Goal: Task Accomplishment & Management: Manage account settings

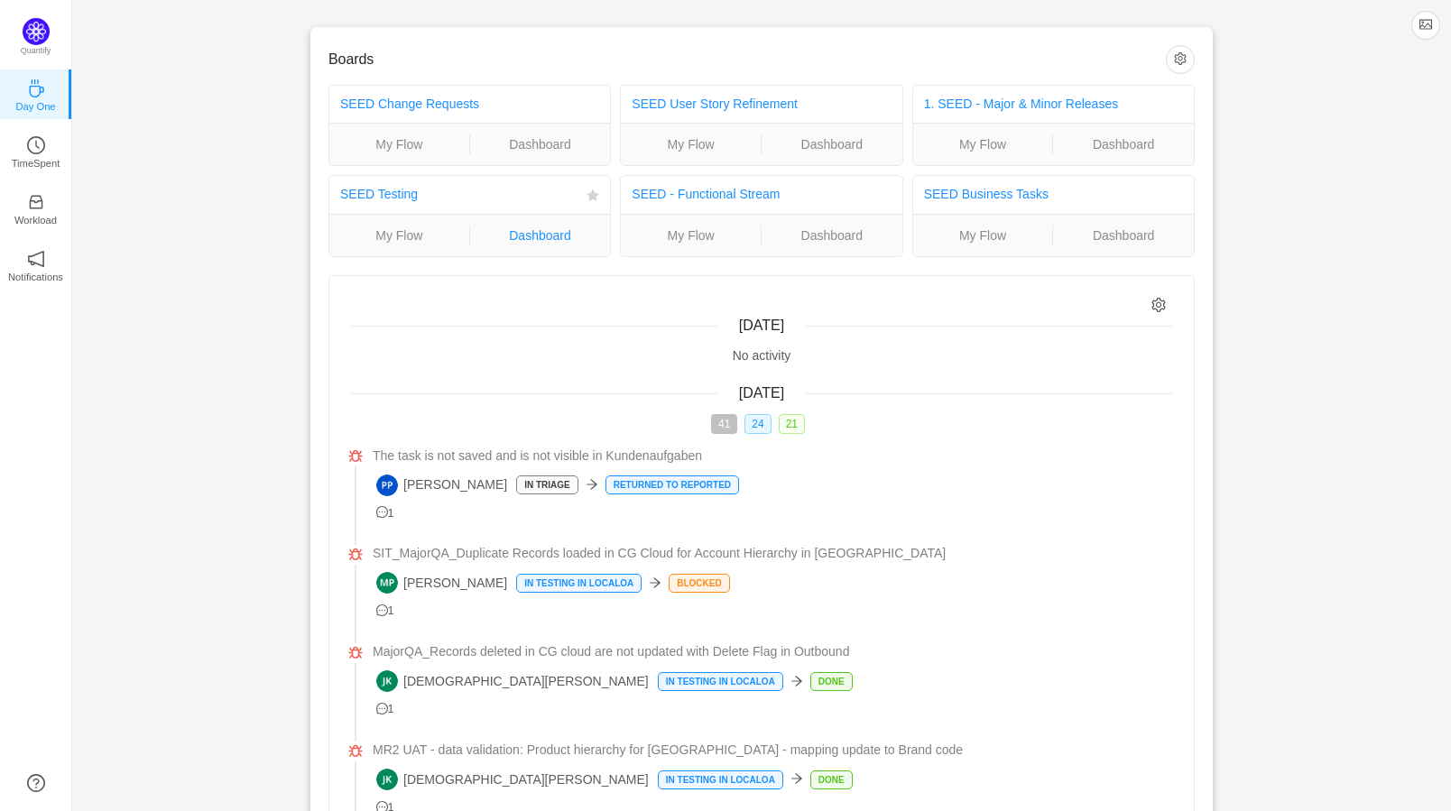
click at [507, 231] on link "Dashboard" at bounding box center [540, 236] width 141 height 20
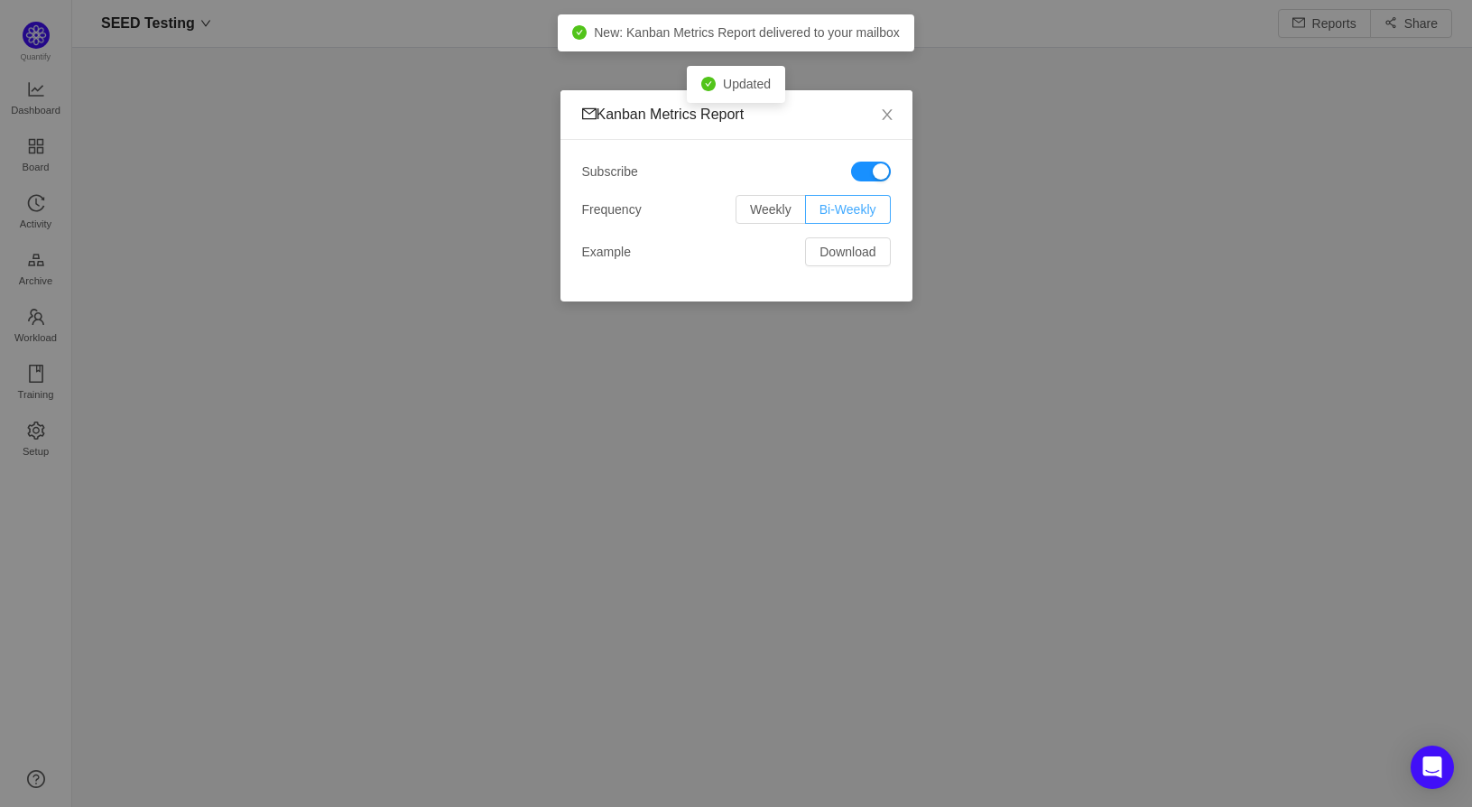
scroll to position [765, 1337]
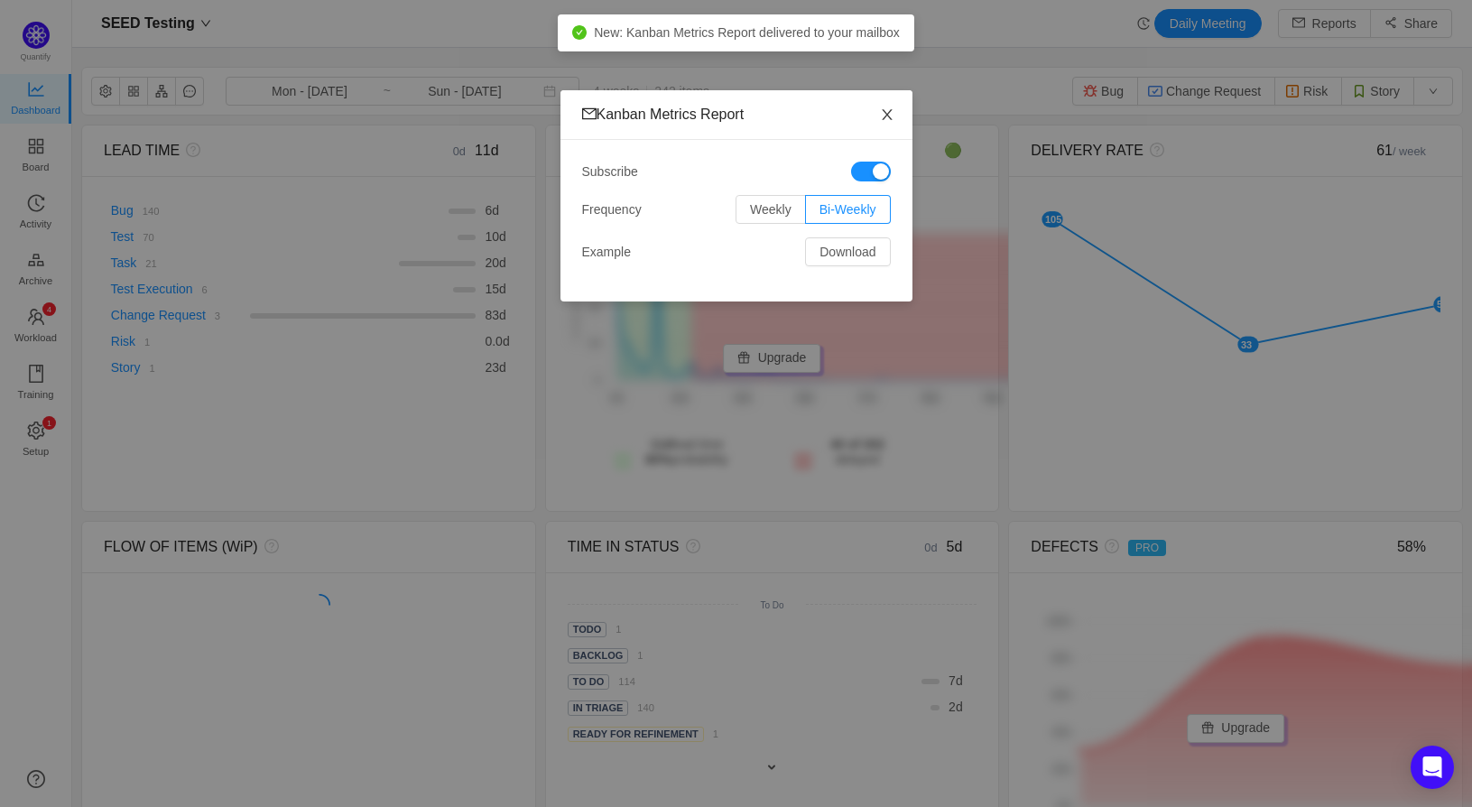
click at [888, 112] on icon "icon: close" at bounding box center [887, 114] width 14 height 14
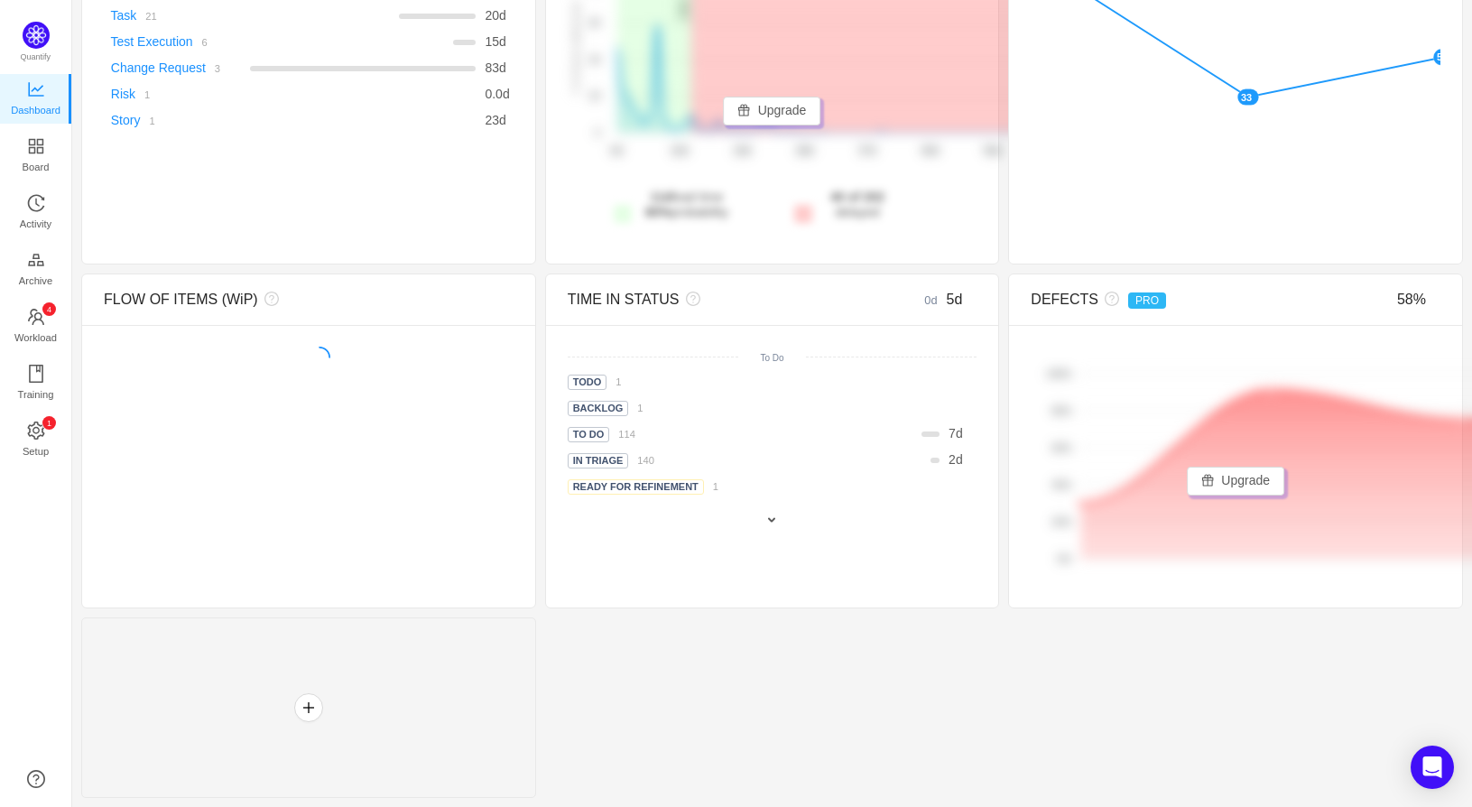
scroll to position [583, 0]
click at [568, 458] on span "In Triage" at bounding box center [598, 460] width 61 height 15
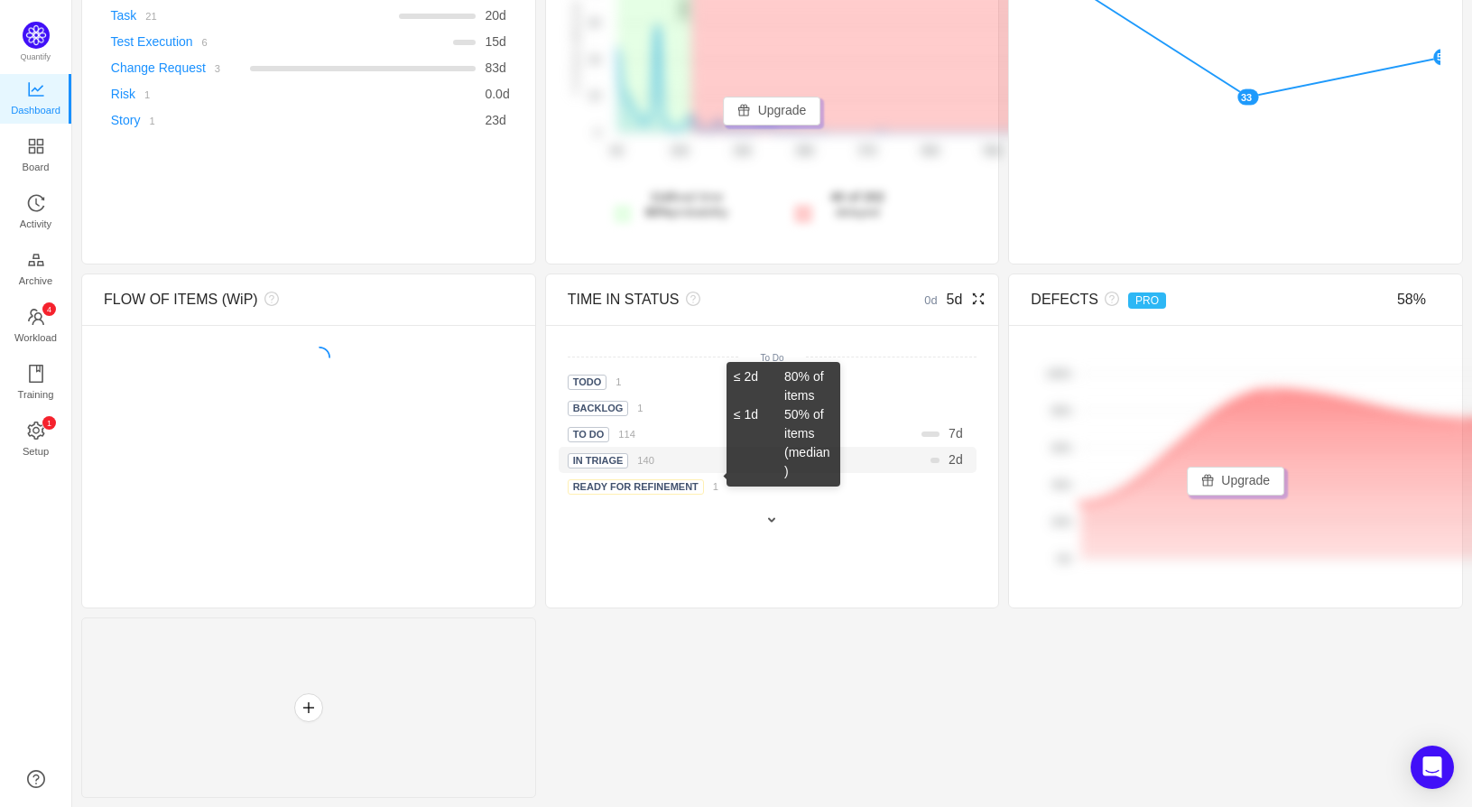
click at [948, 467] on span "2" at bounding box center [951, 459] width 7 height 14
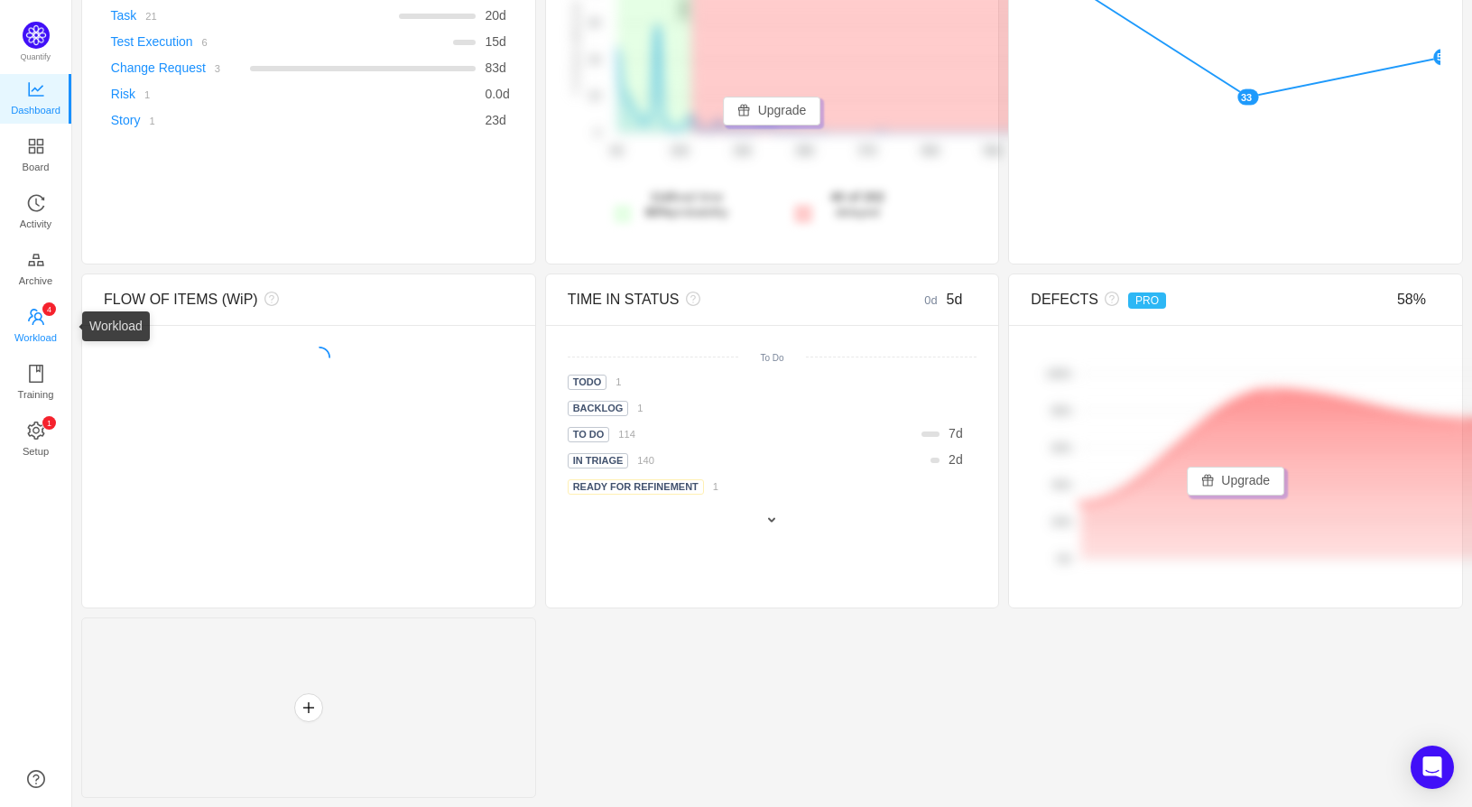
click at [30, 324] on span "Workload" at bounding box center [35, 337] width 42 height 36
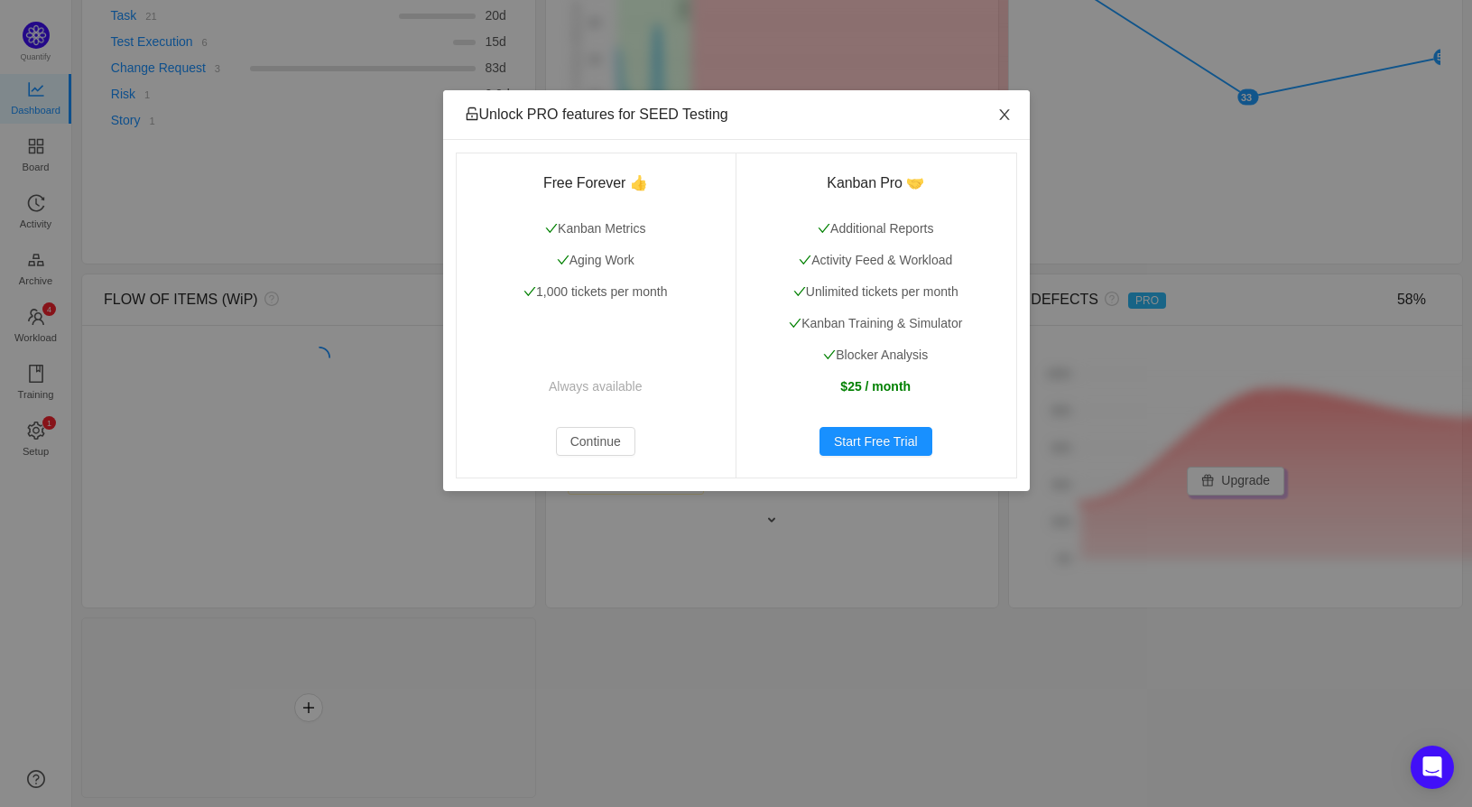
click at [1004, 116] on icon "icon: close" at bounding box center [1004, 114] width 10 height 11
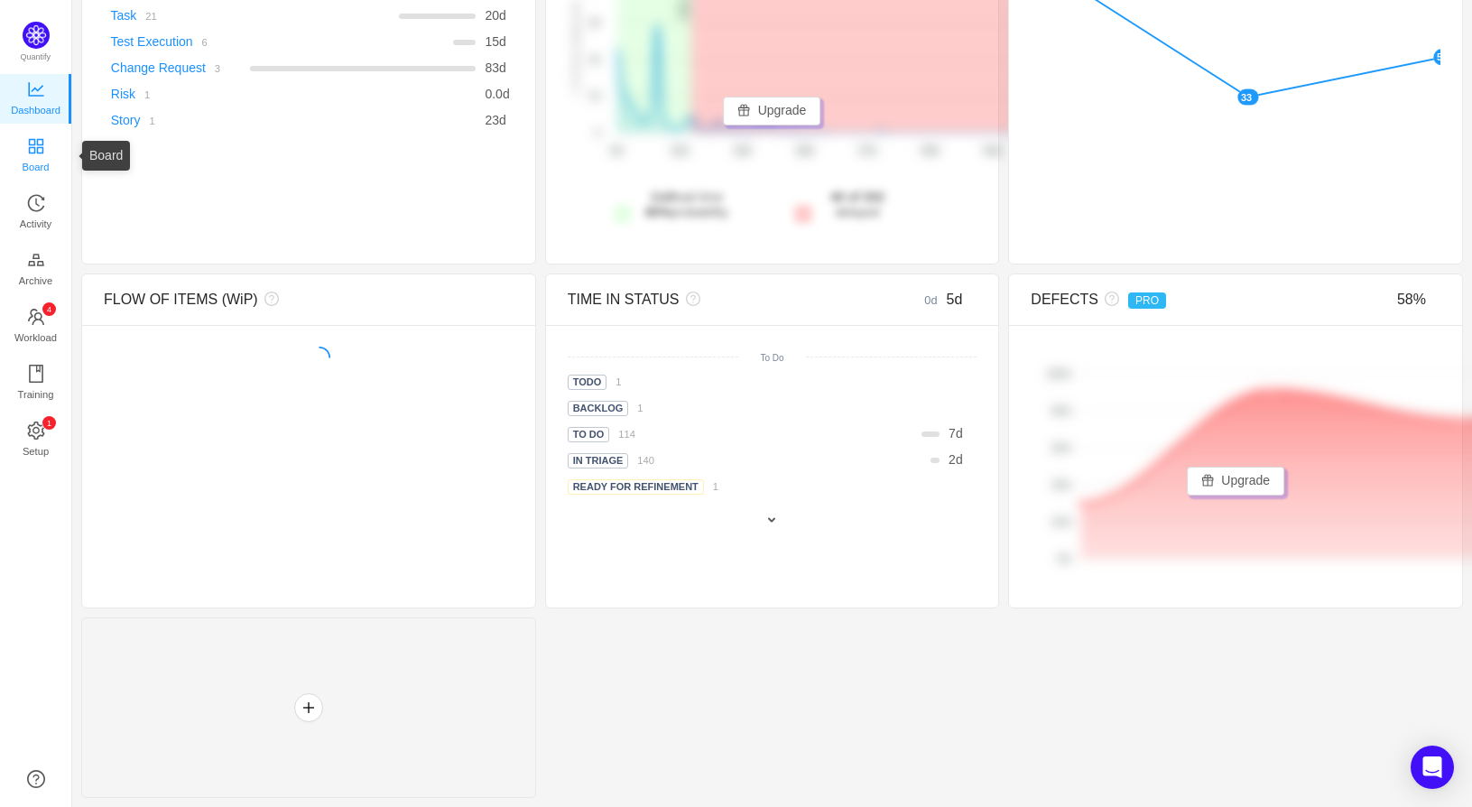
click at [35, 149] on span "Board" at bounding box center [36, 167] width 27 height 36
click at [37, 153] on span "Board" at bounding box center [36, 167] width 27 height 36
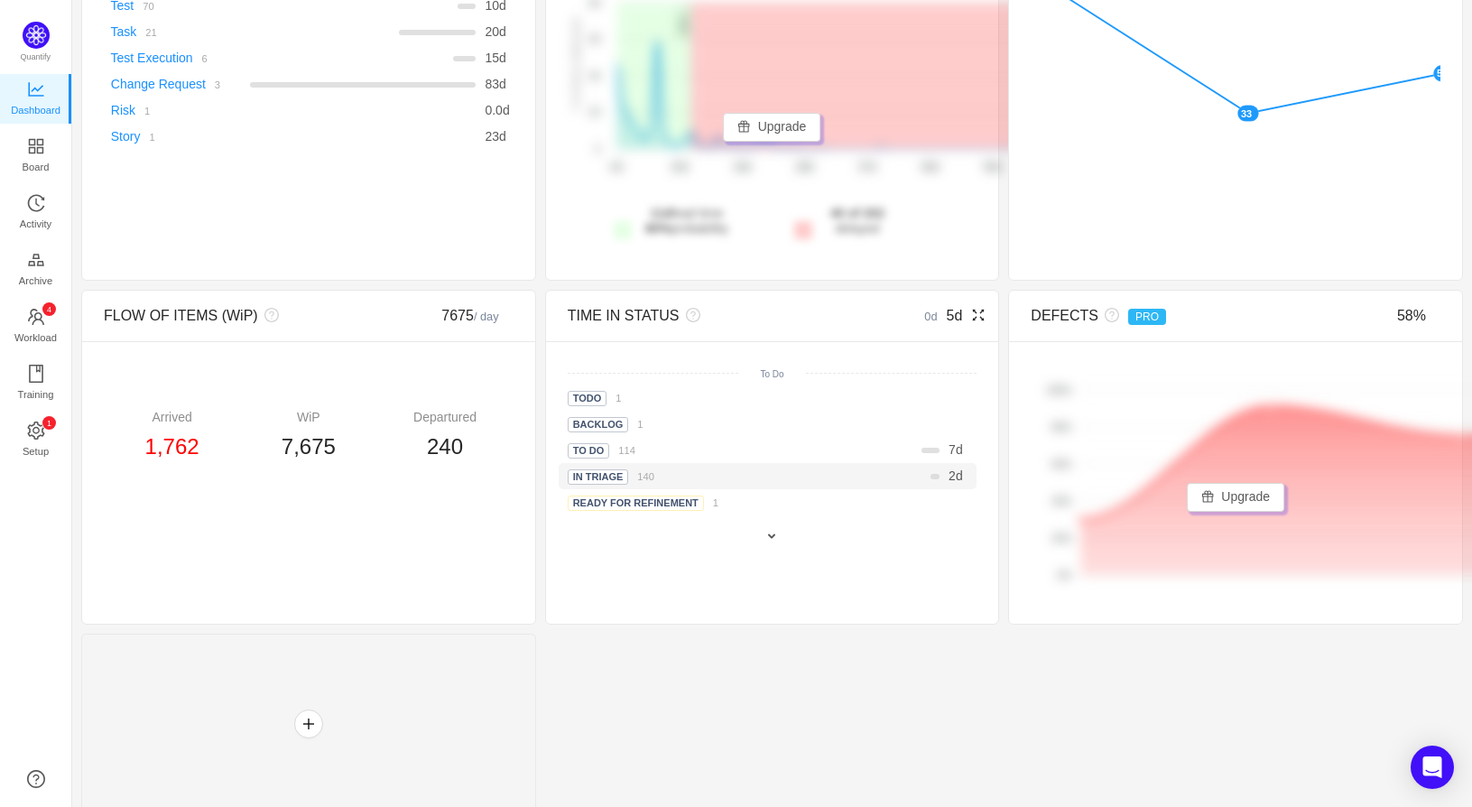
scroll to position [0, 0]
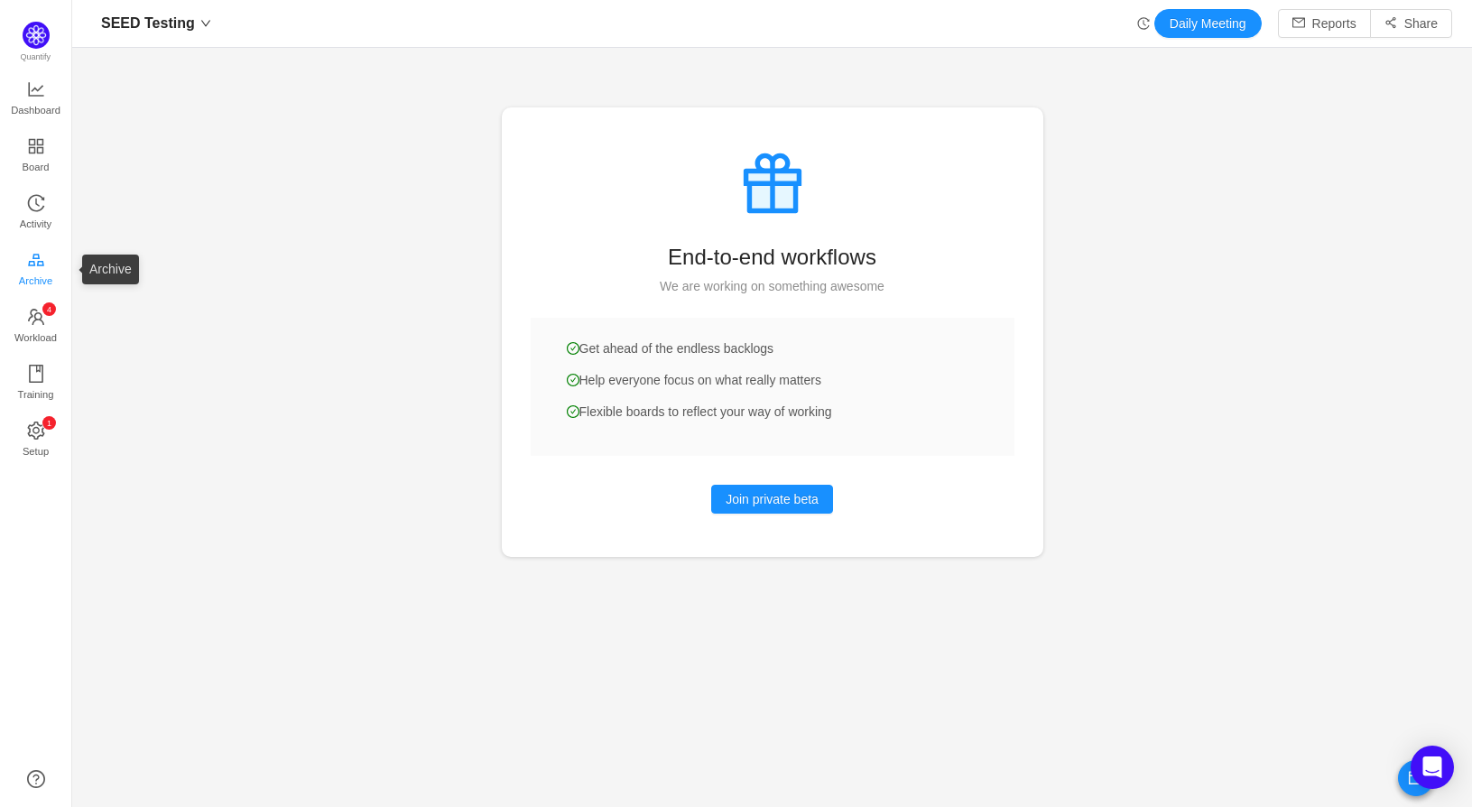
click at [34, 271] on span "Archive" at bounding box center [35, 281] width 33 height 36
click at [42, 211] on span "Activity" at bounding box center [36, 224] width 32 height 36
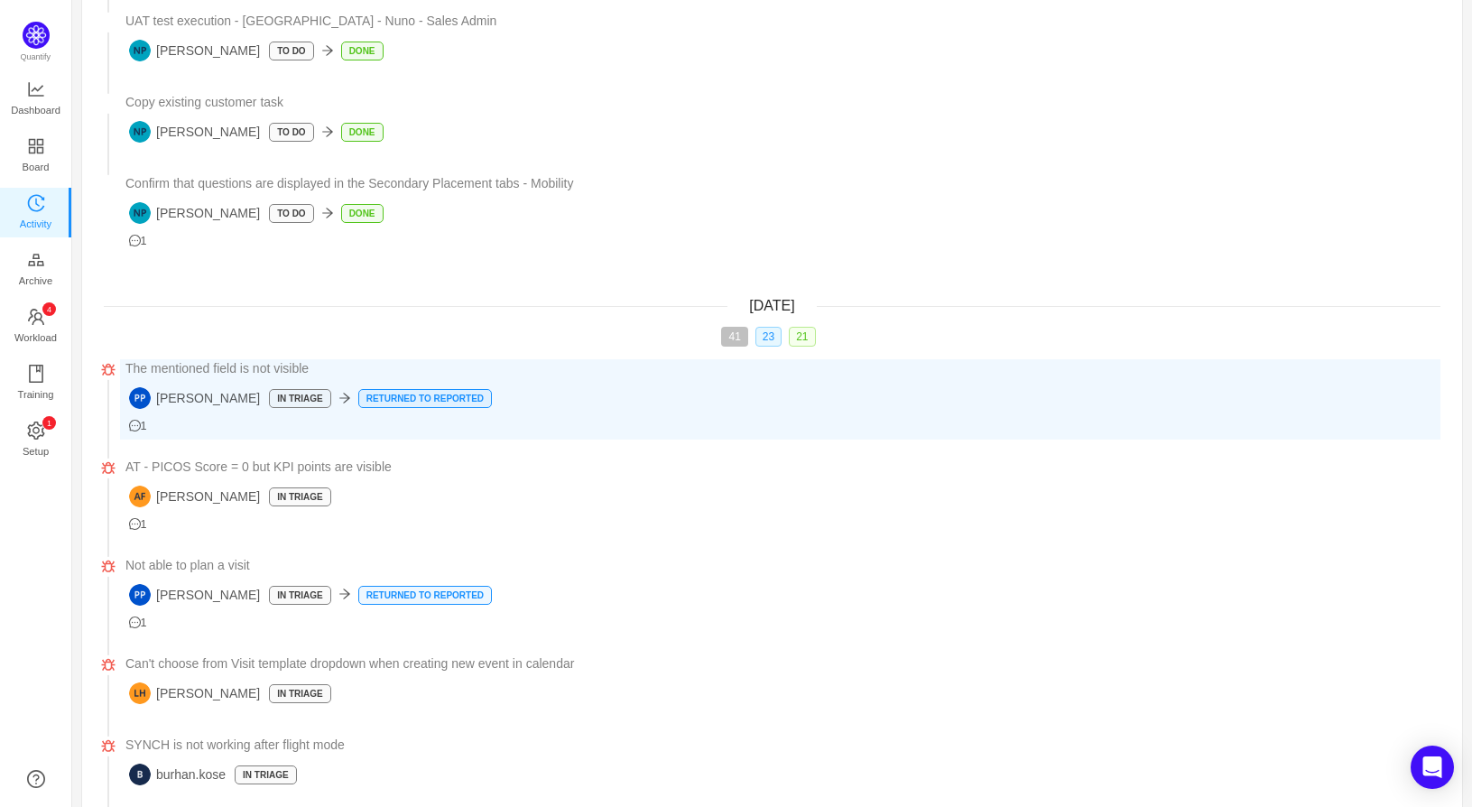
scroll to position [948, 0]
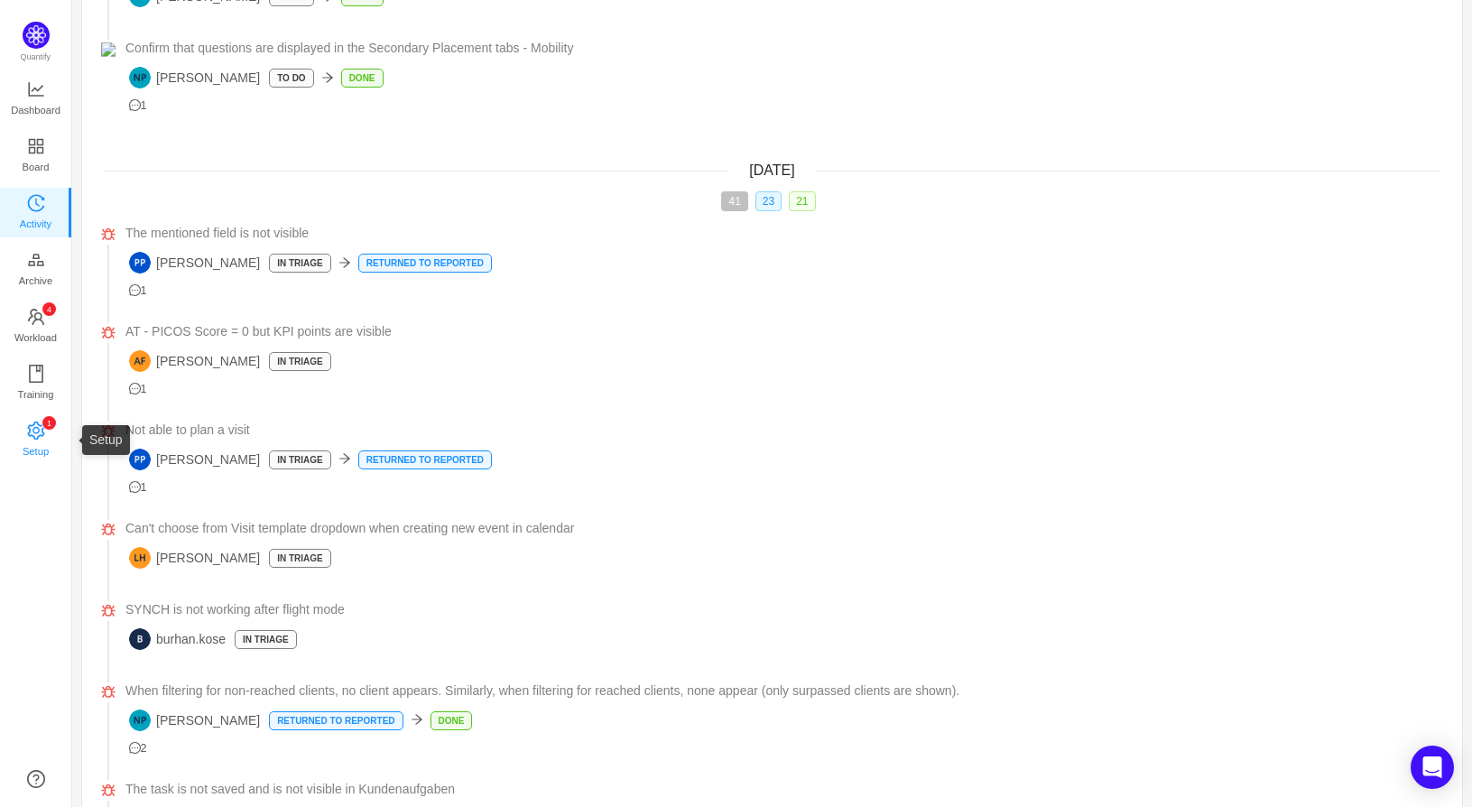
click at [45, 431] on link "0 1 2 3 4 5 6 7 8 9 0 1 2 3 4 5 6 7 8 9 0 1 2 3 4 5 6 7 8 9 Setup" at bounding box center [36, 440] width 18 height 36
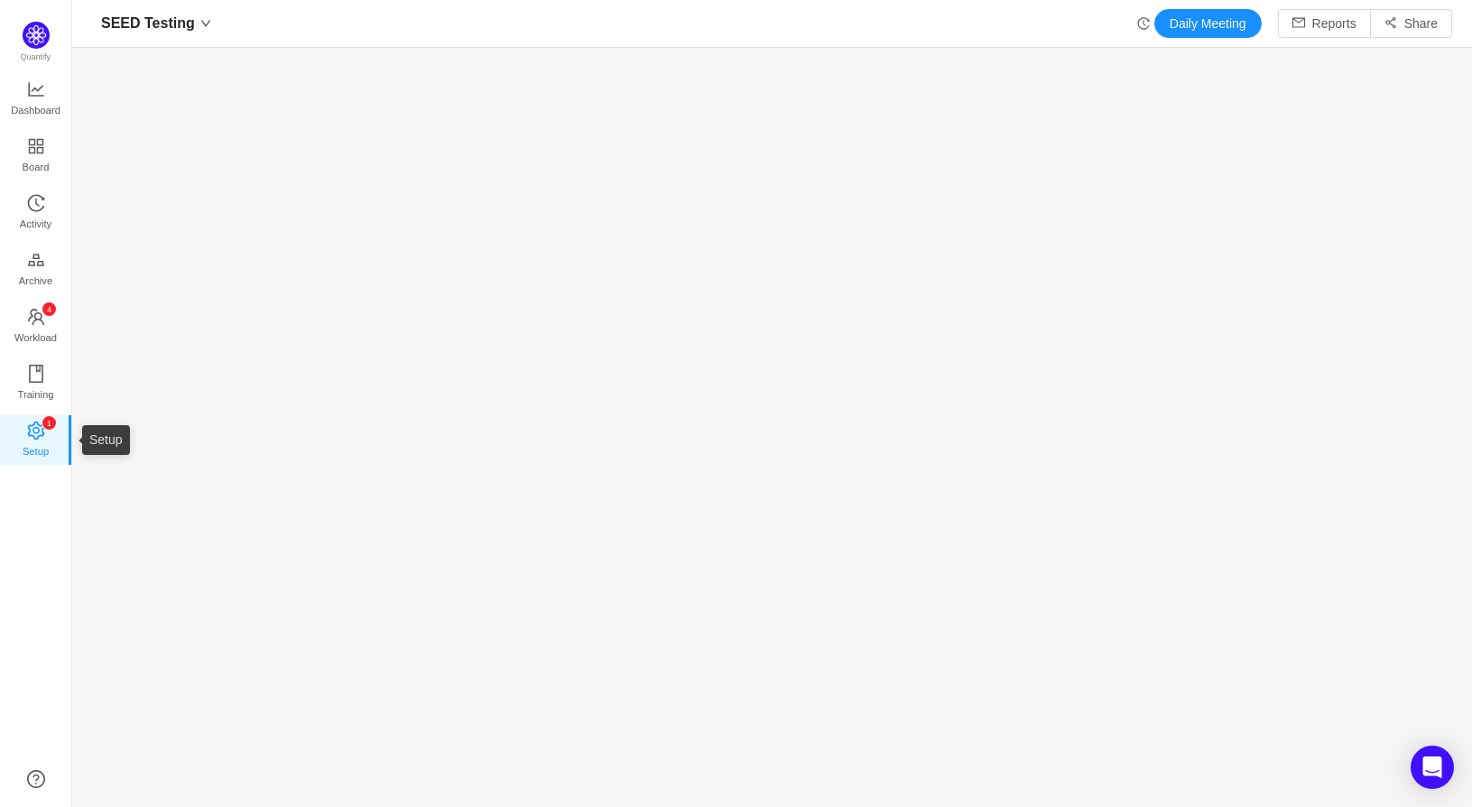
click at [41, 428] on icon "icon: setting" at bounding box center [36, 430] width 18 height 18
click at [34, 321] on span "Workload" at bounding box center [35, 337] width 42 height 36
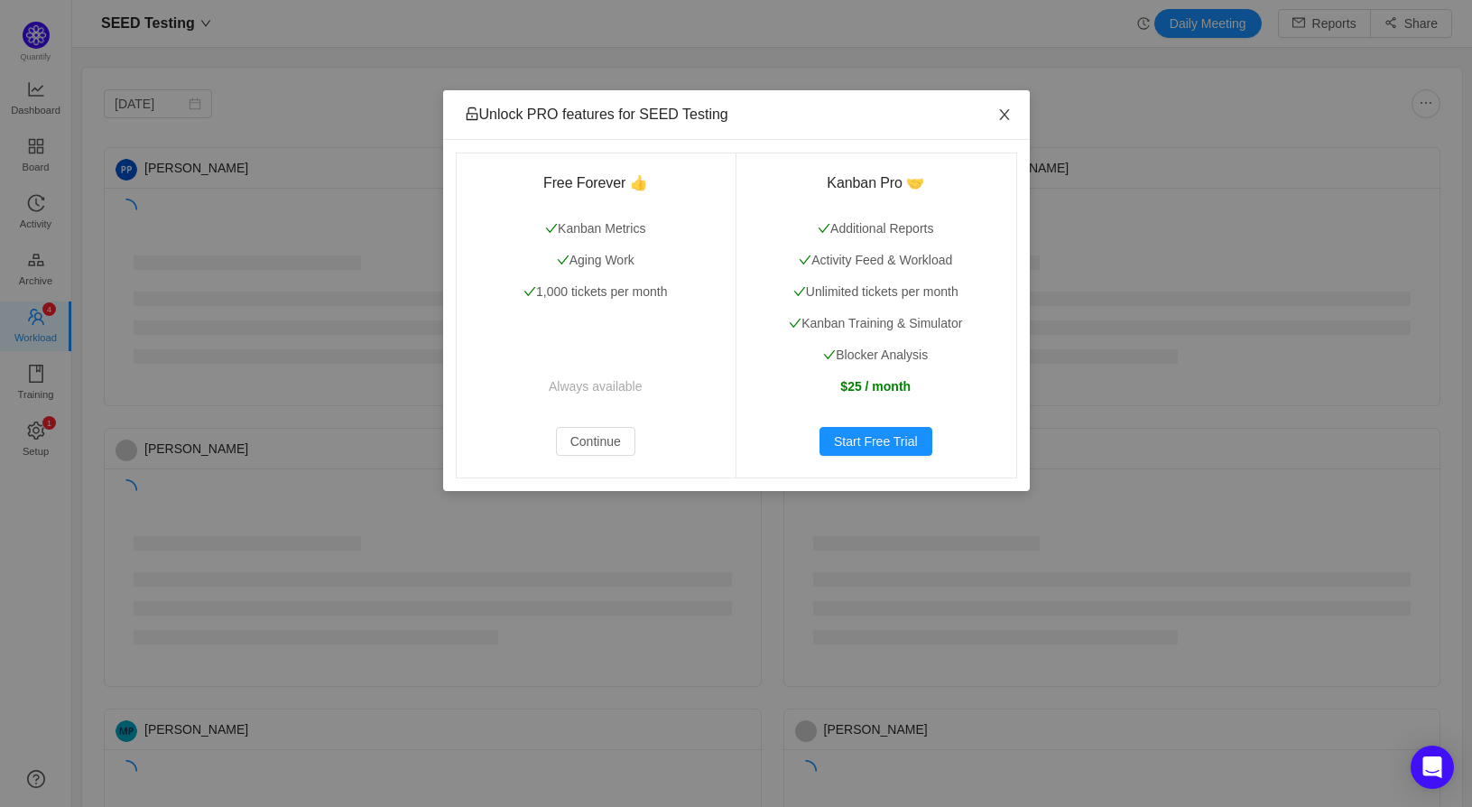
click at [995, 110] on span "Close" at bounding box center [1004, 115] width 51 height 51
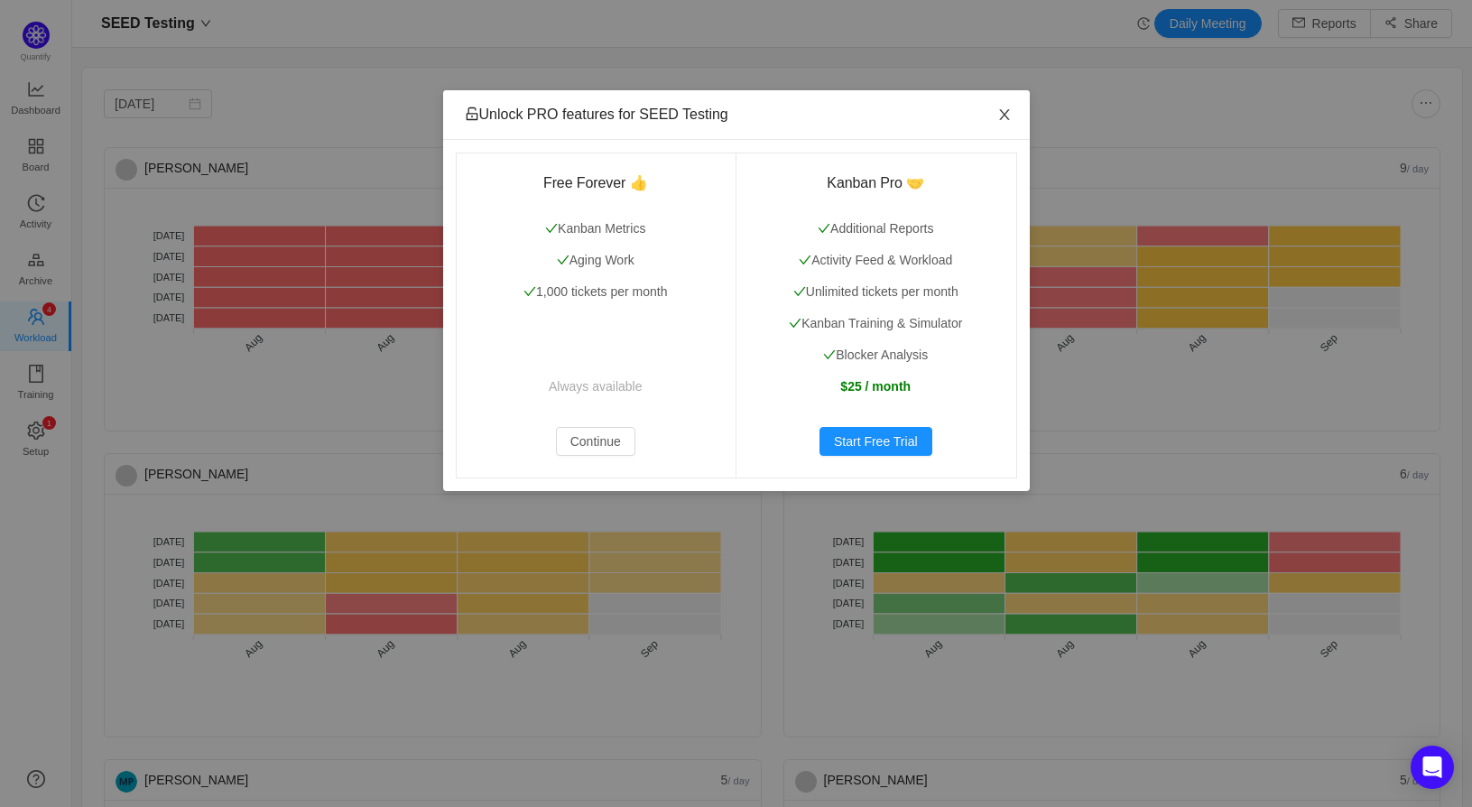
click at [994, 119] on span "Close" at bounding box center [1004, 115] width 51 height 51
click at [991, 119] on span "Close" at bounding box center [1004, 115] width 51 height 51
click at [1005, 111] on icon "icon: close" at bounding box center [1004, 114] width 14 height 14
click at [1004, 109] on icon "icon: close" at bounding box center [1004, 114] width 14 height 14
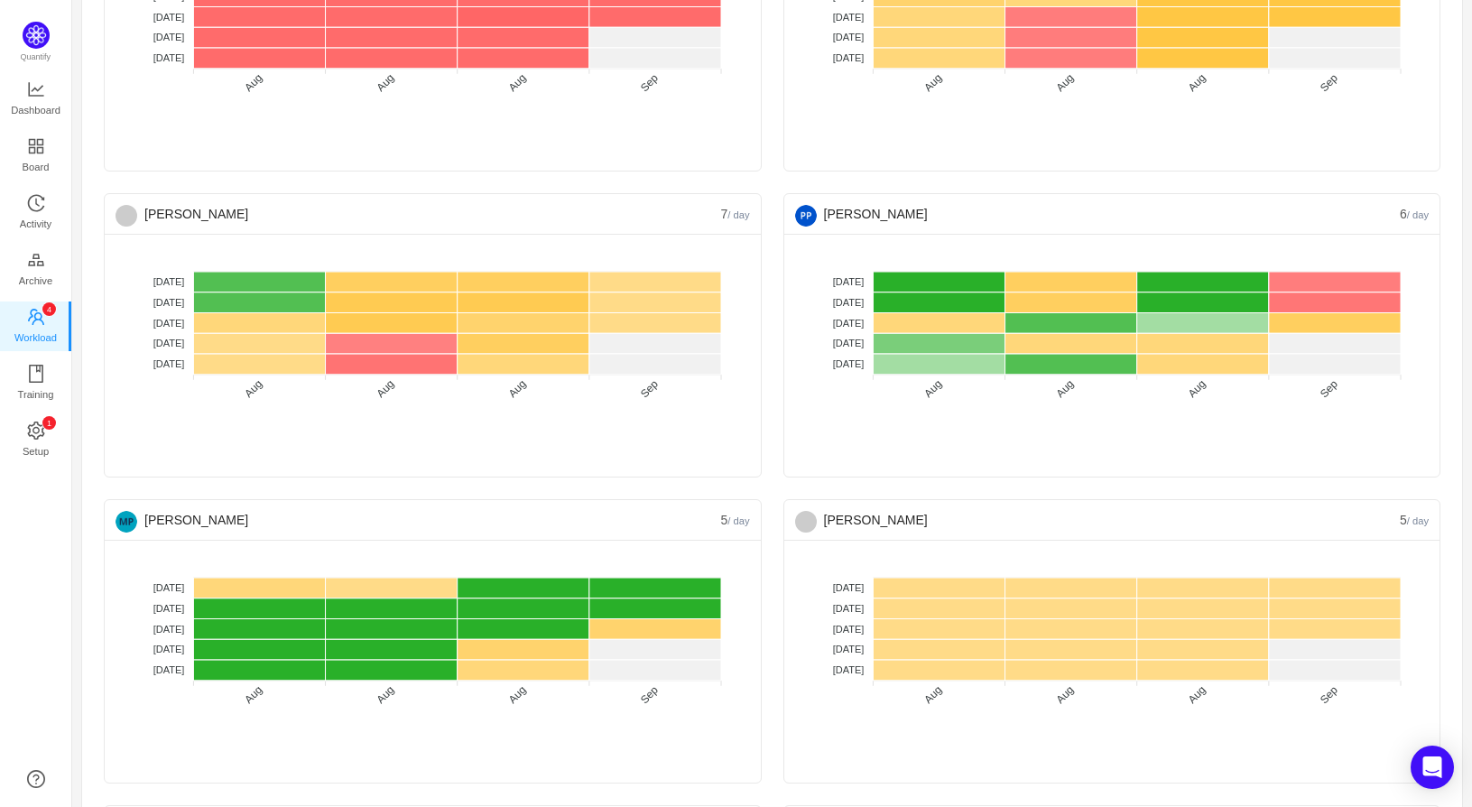
scroll to position [271, 0]
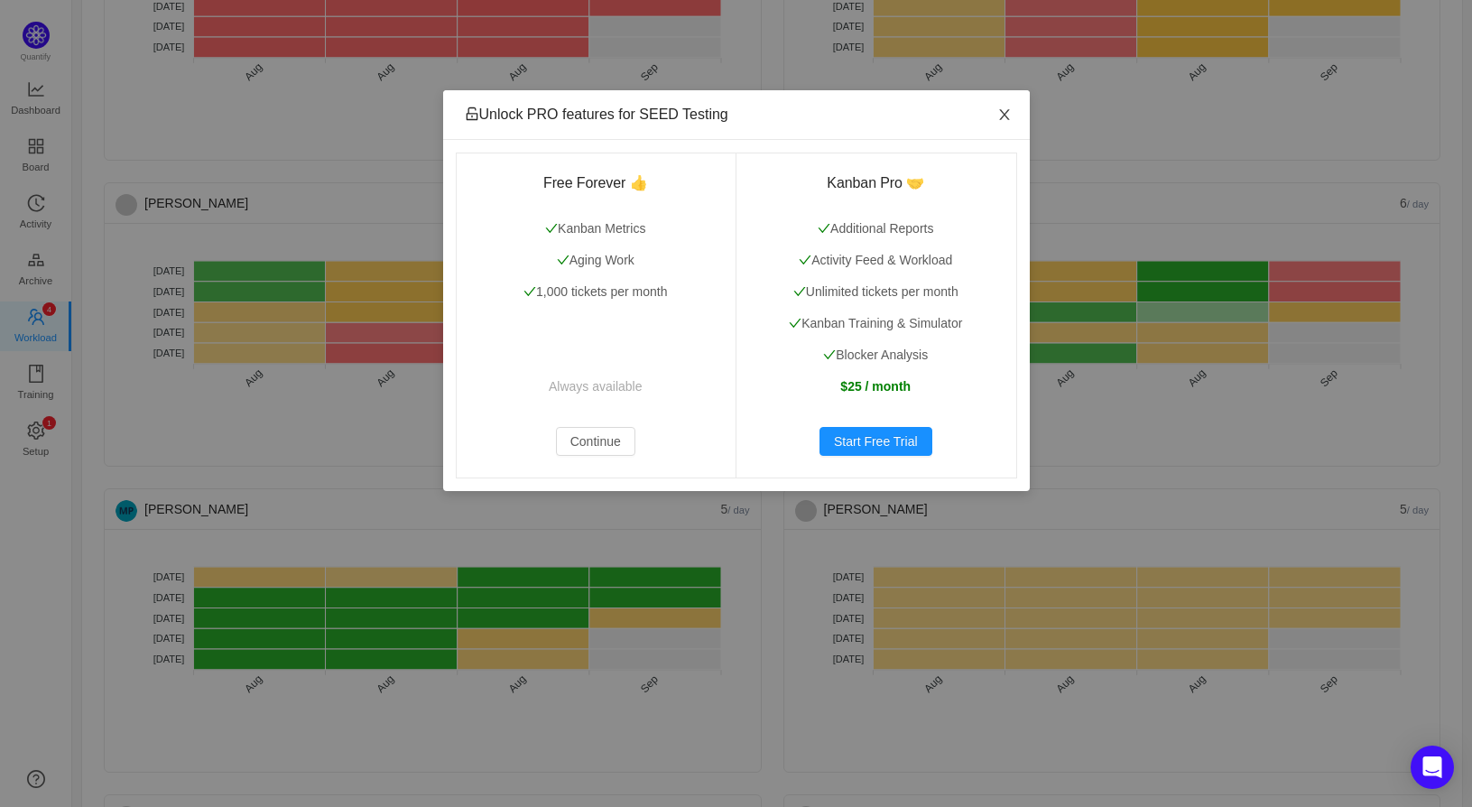
click at [1004, 109] on icon "icon: close" at bounding box center [1004, 114] width 14 height 14
click at [997, 111] on icon "icon: close" at bounding box center [1004, 114] width 14 height 14
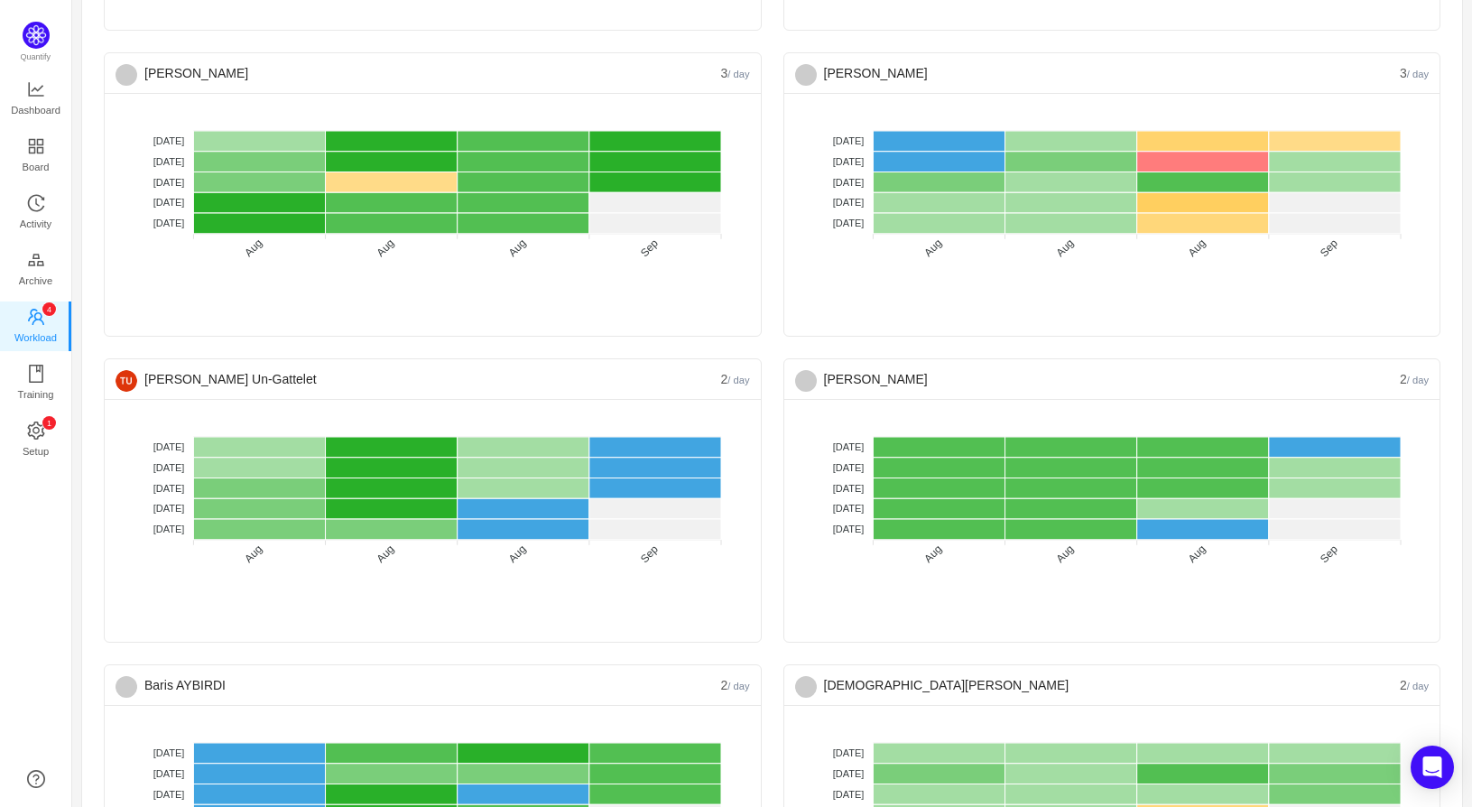
scroll to position [2166, 0]
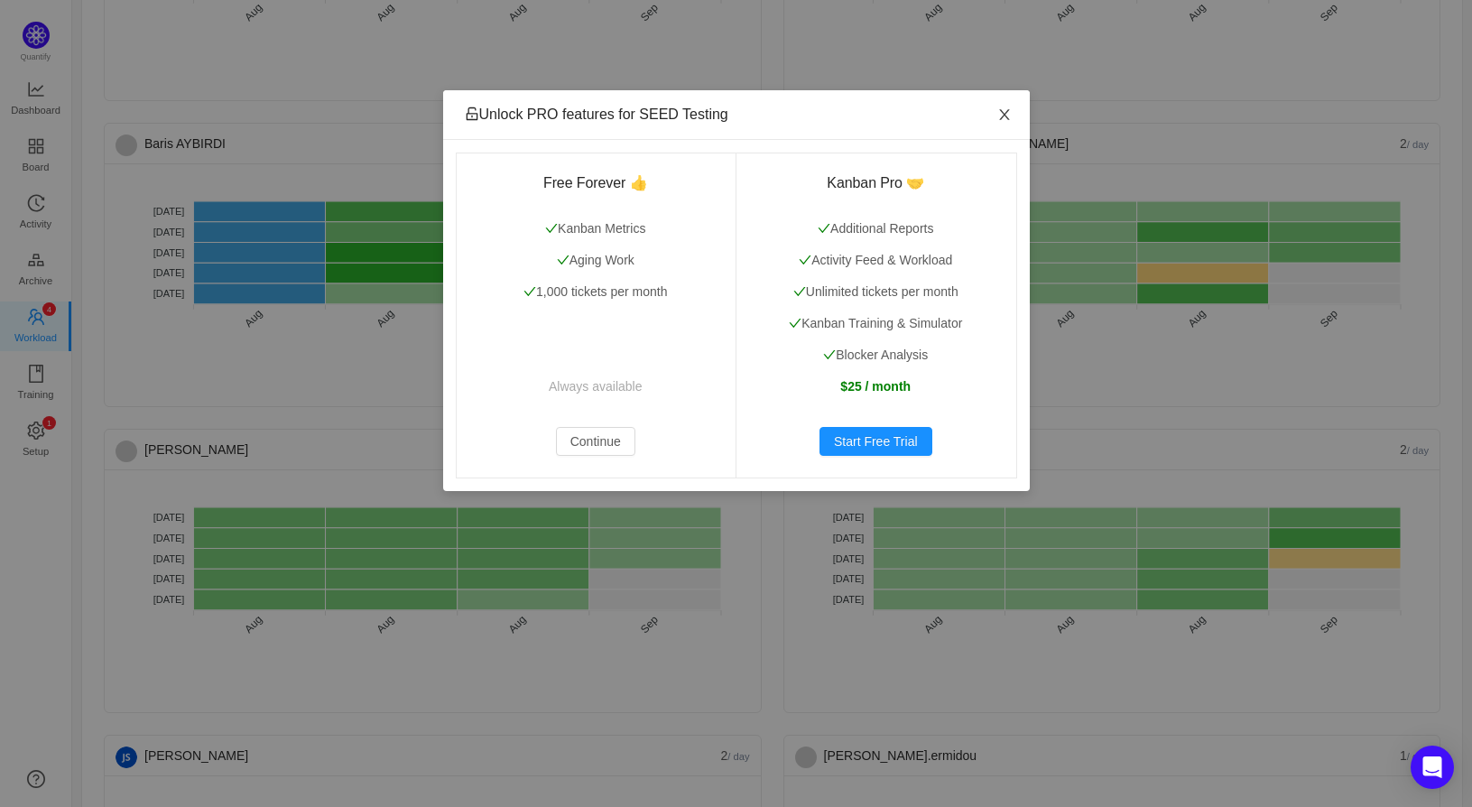
click at [997, 110] on icon "icon: close" at bounding box center [1004, 114] width 14 height 14
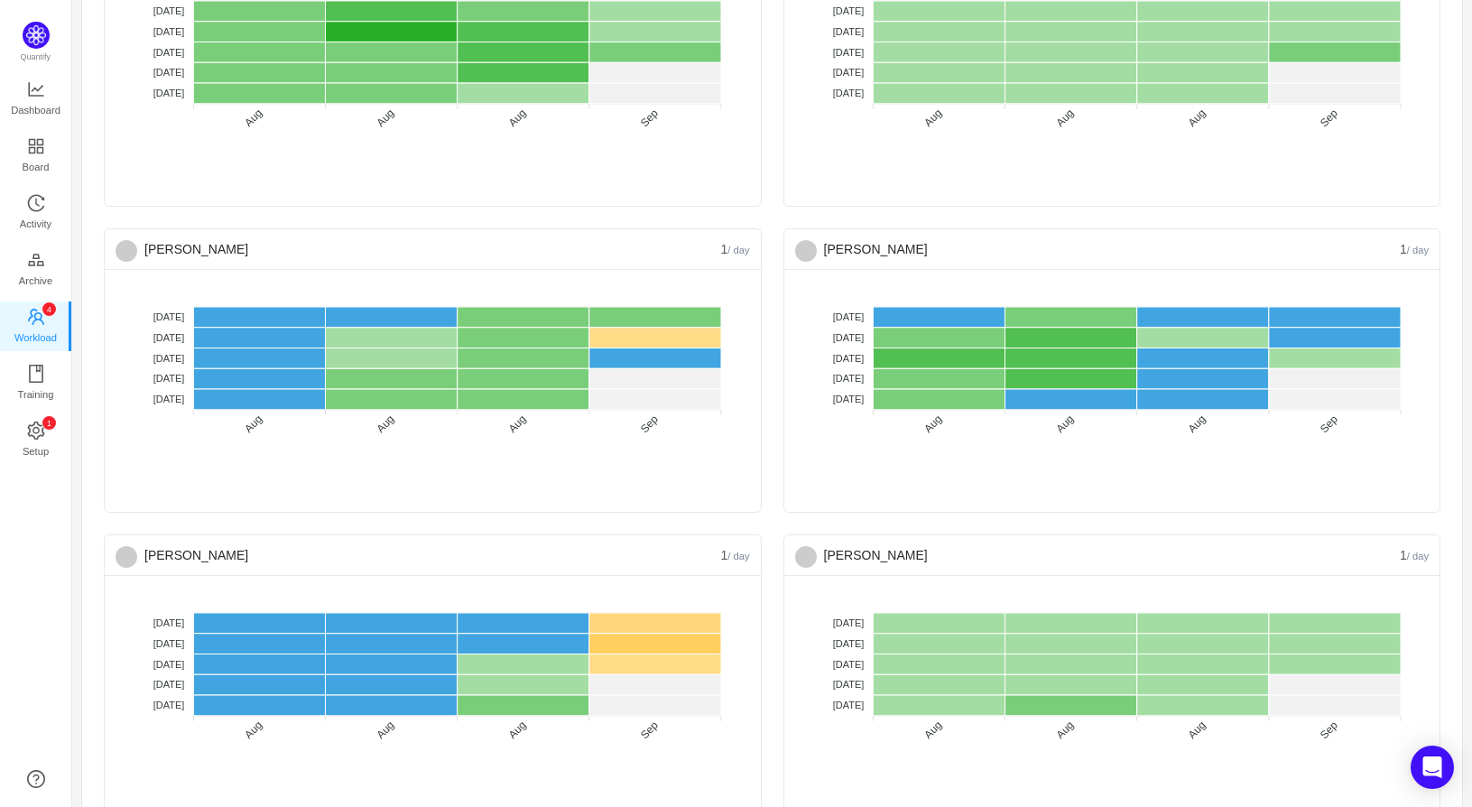
scroll to position [3384, 0]
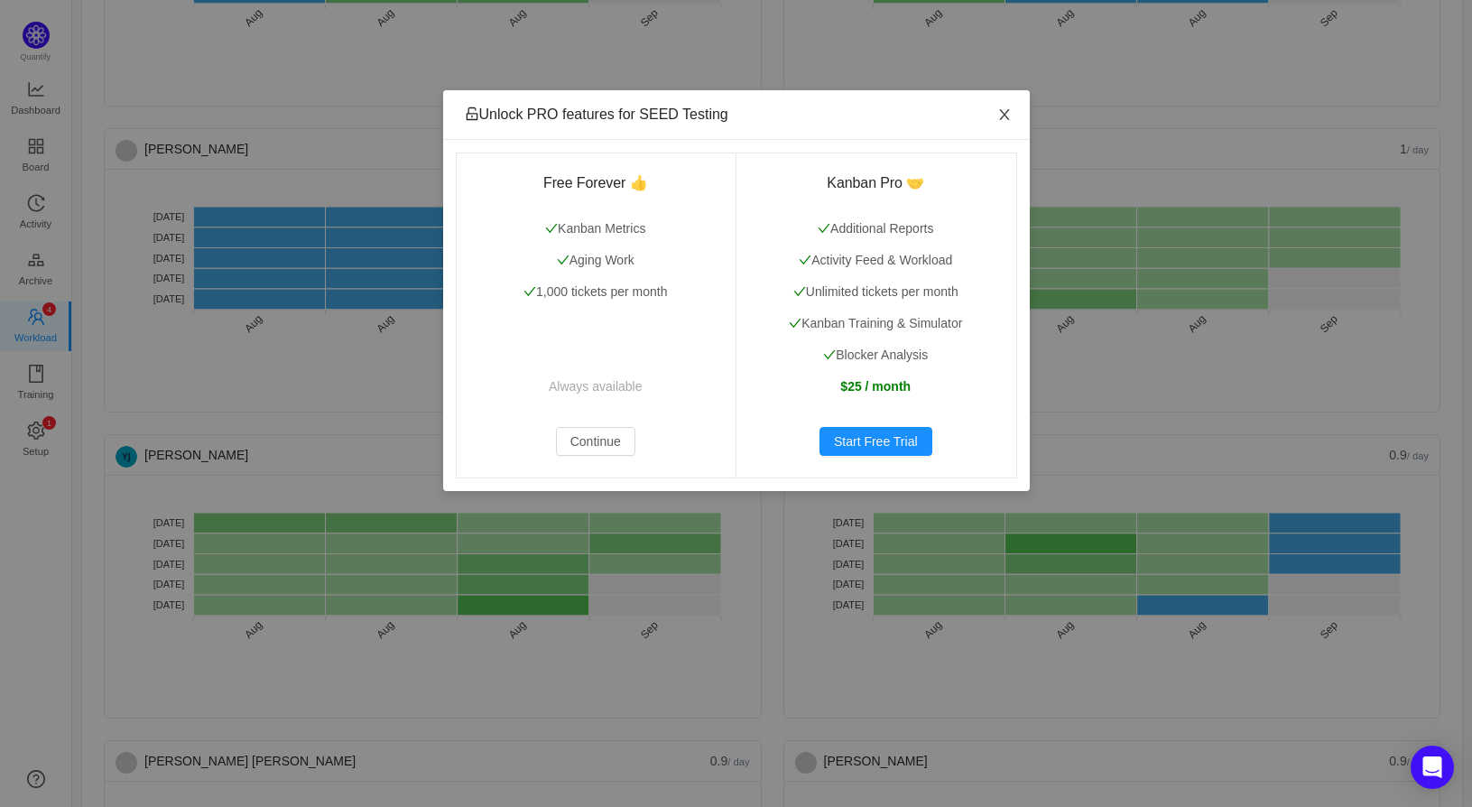
click at [999, 94] on span "Close" at bounding box center [1004, 115] width 51 height 51
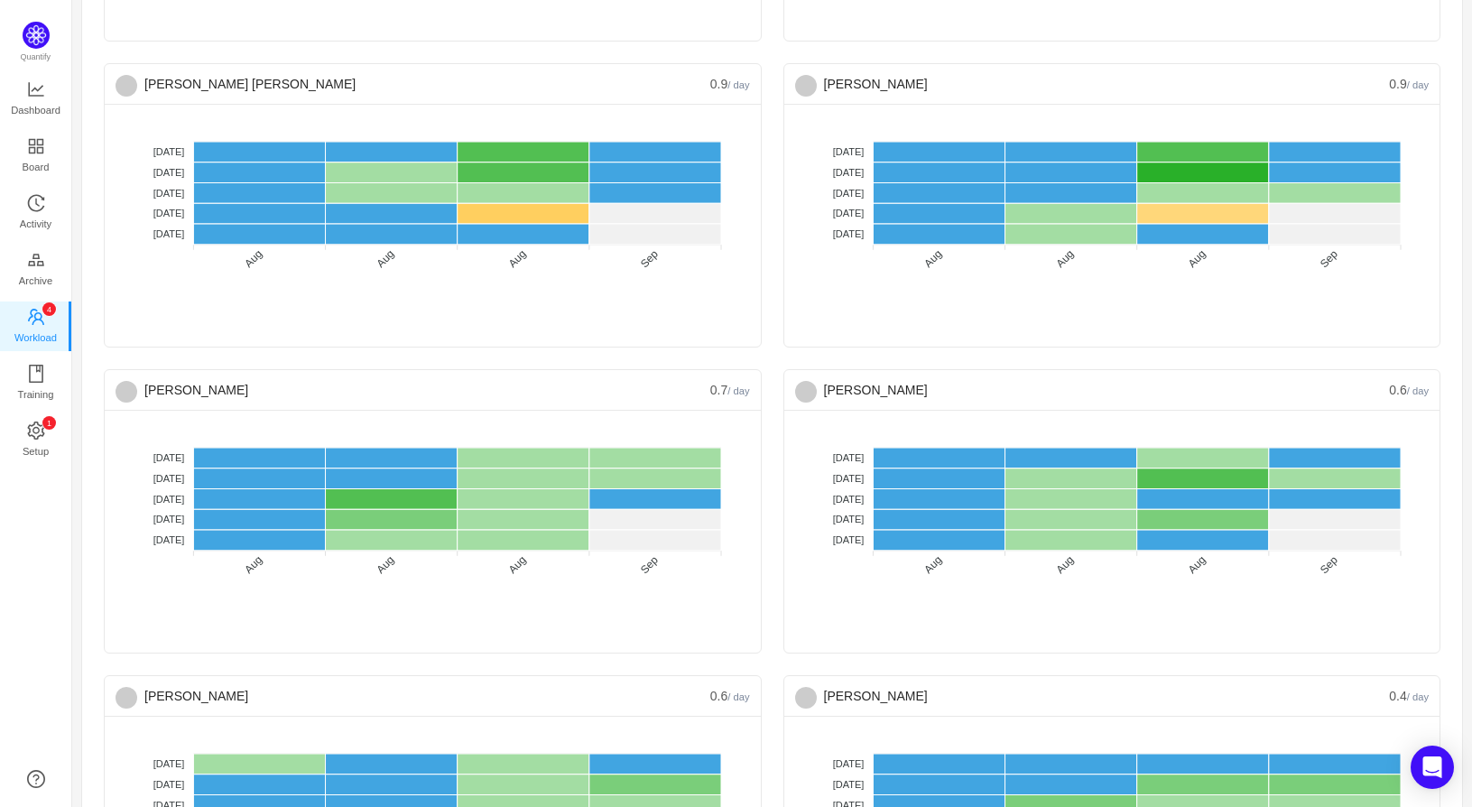
scroll to position [4196, 0]
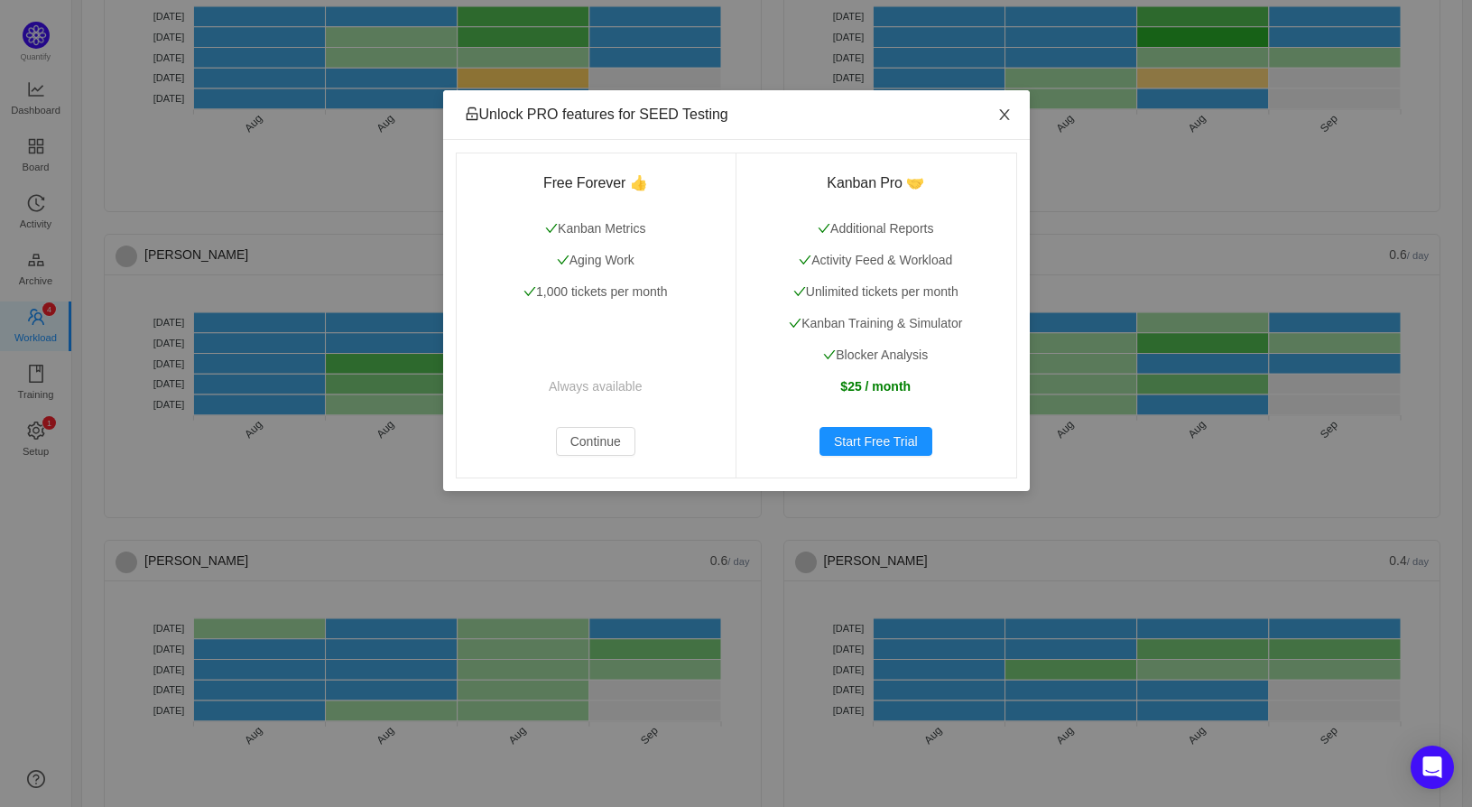
click at [998, 106] on span "Close" at bounding box center [1004, 115] width 51 height 51
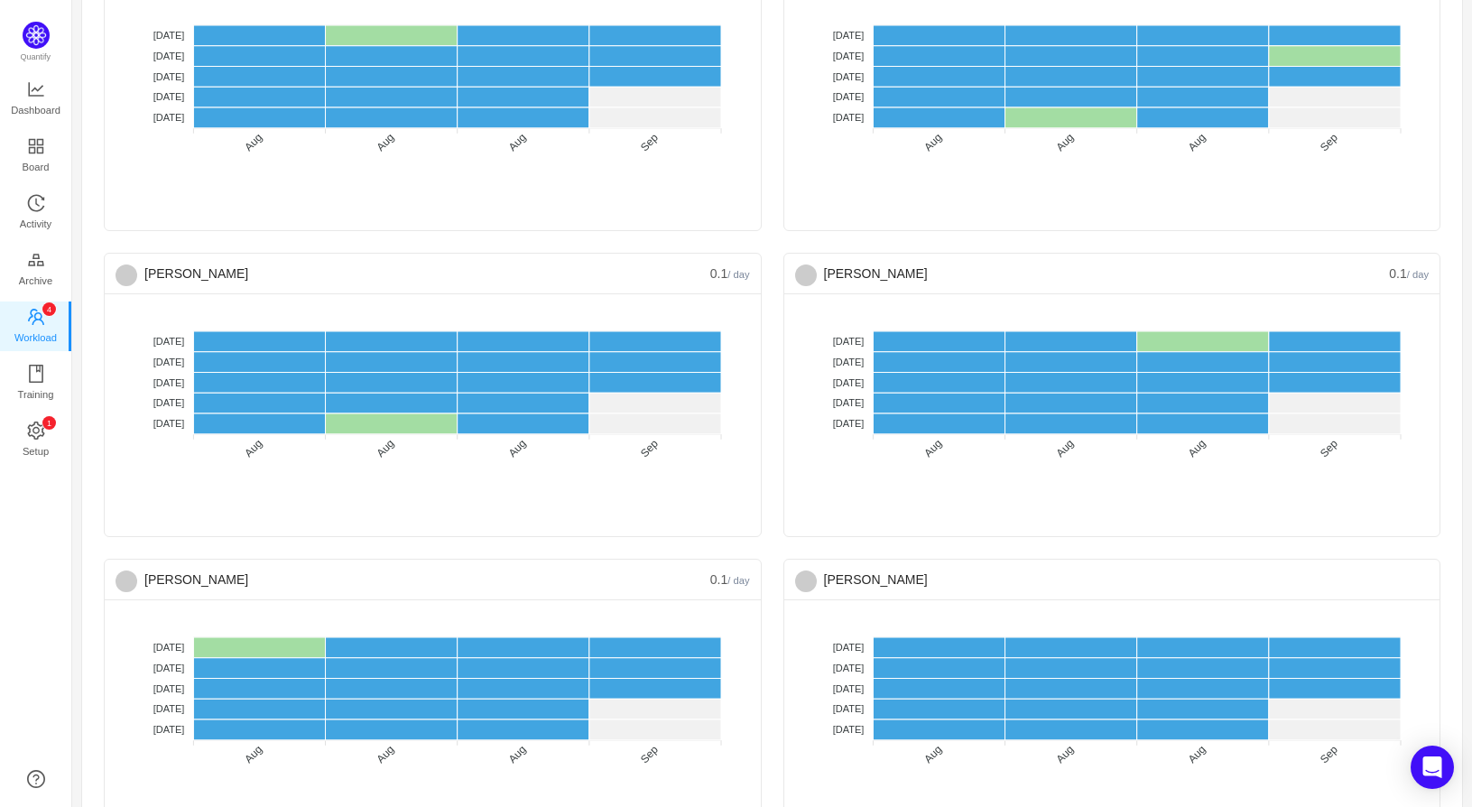
scroll to position [6589, 0]
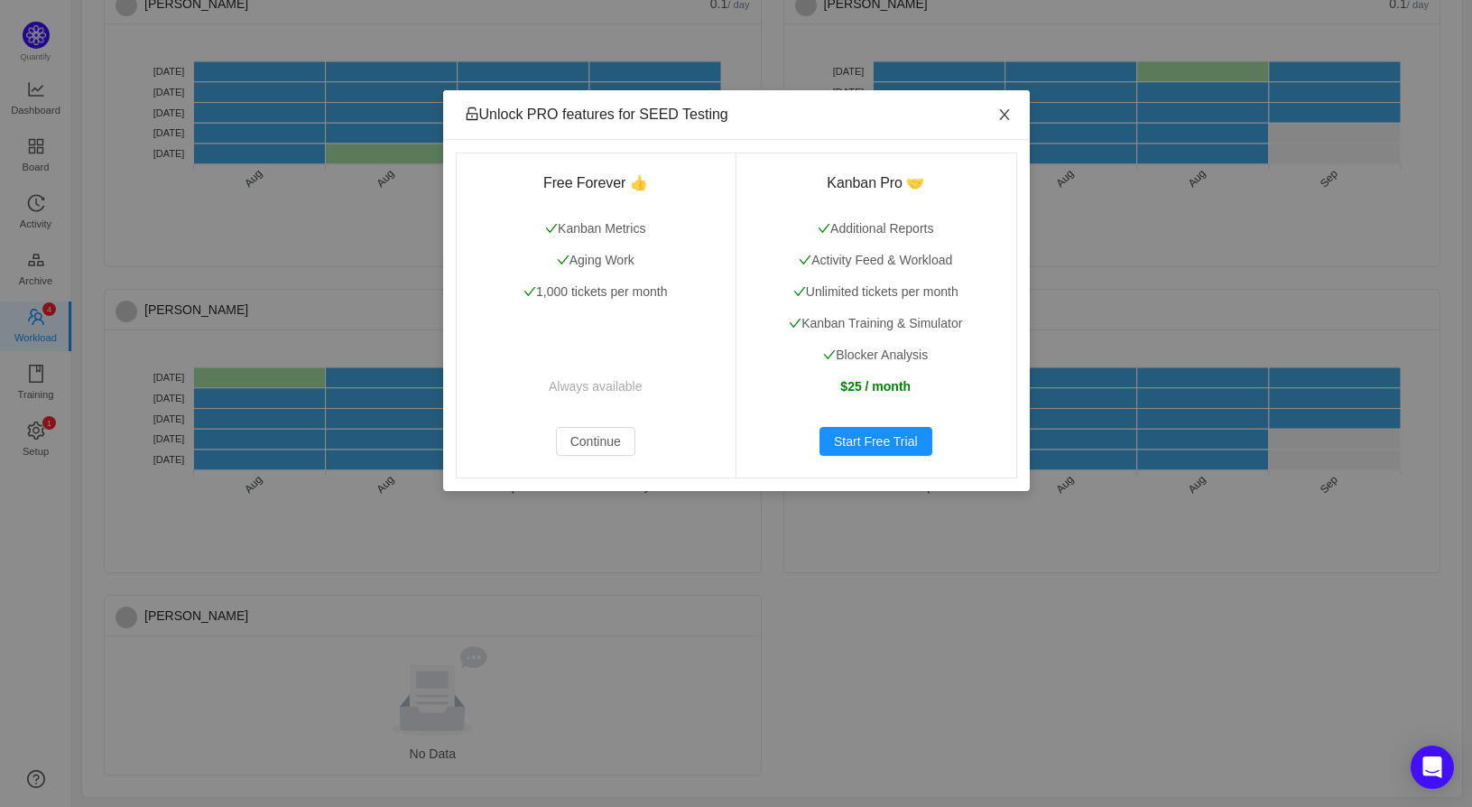
click at [1004, 112] on icon "icon: close" at bounding box center [1004, 114] width 14 height 14
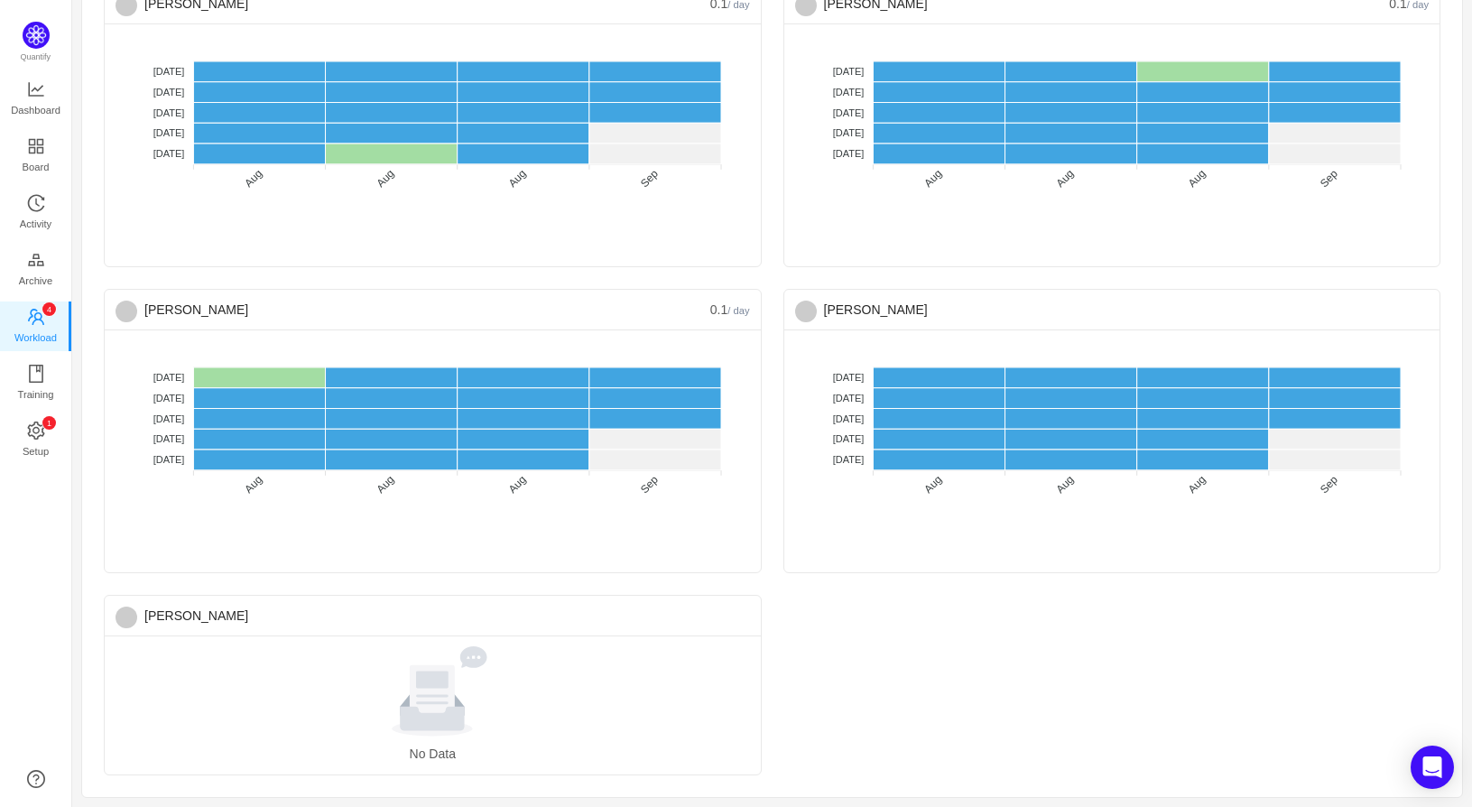
scroll to position [6453, 0]
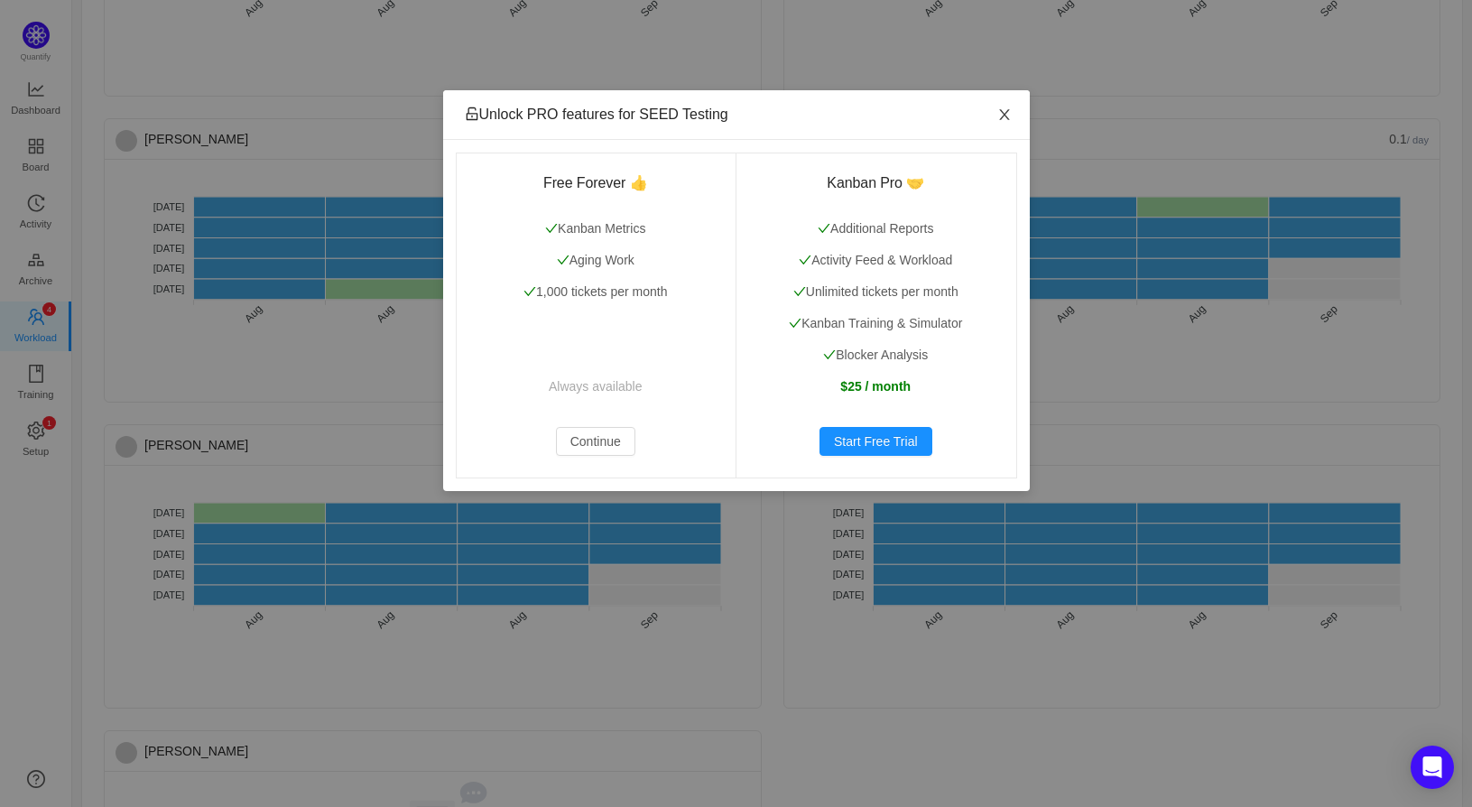
click at [1013, 116] on span "Close" at bounding box center [1004, 115] width 51 height 51
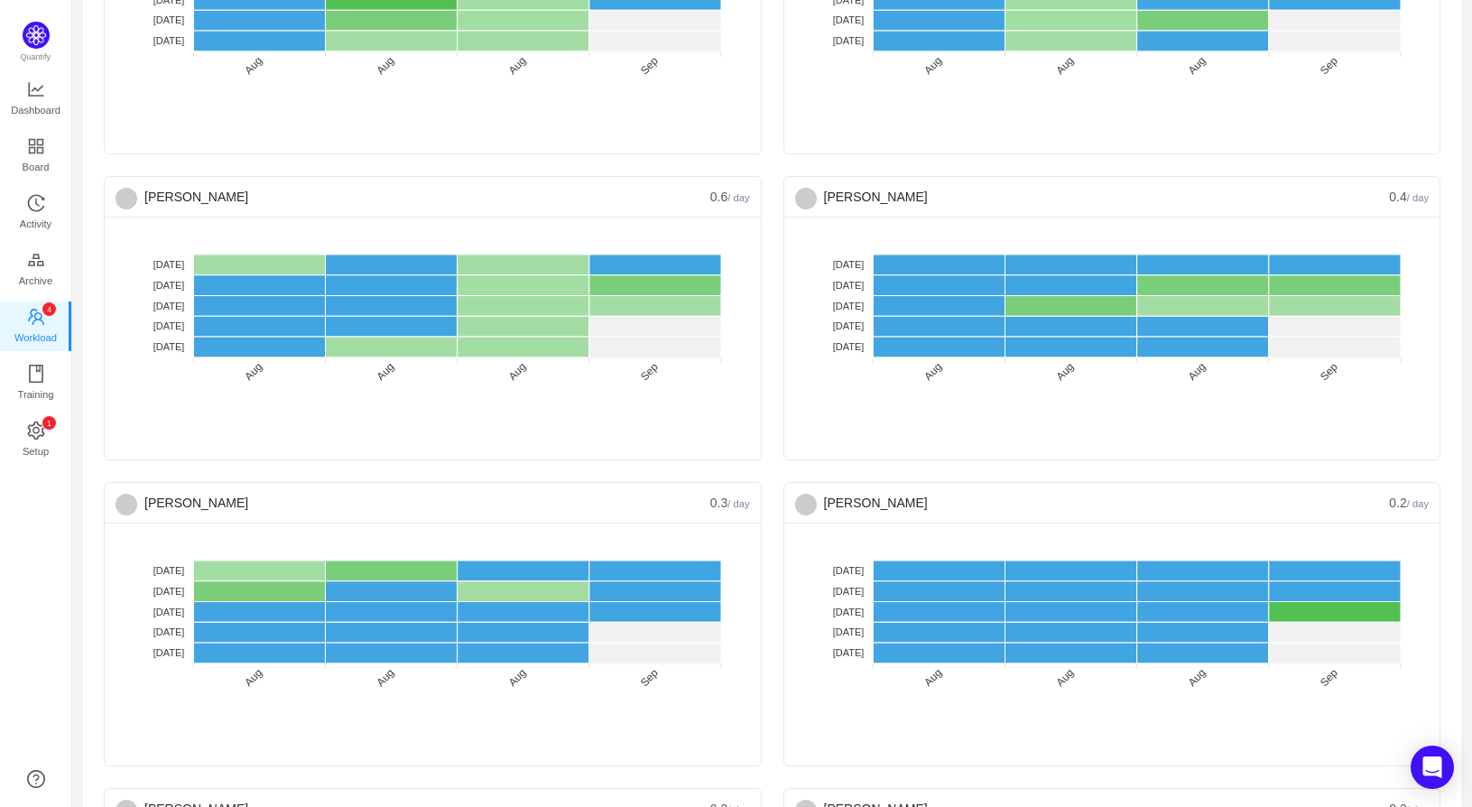
scroll to position [4558, 0]
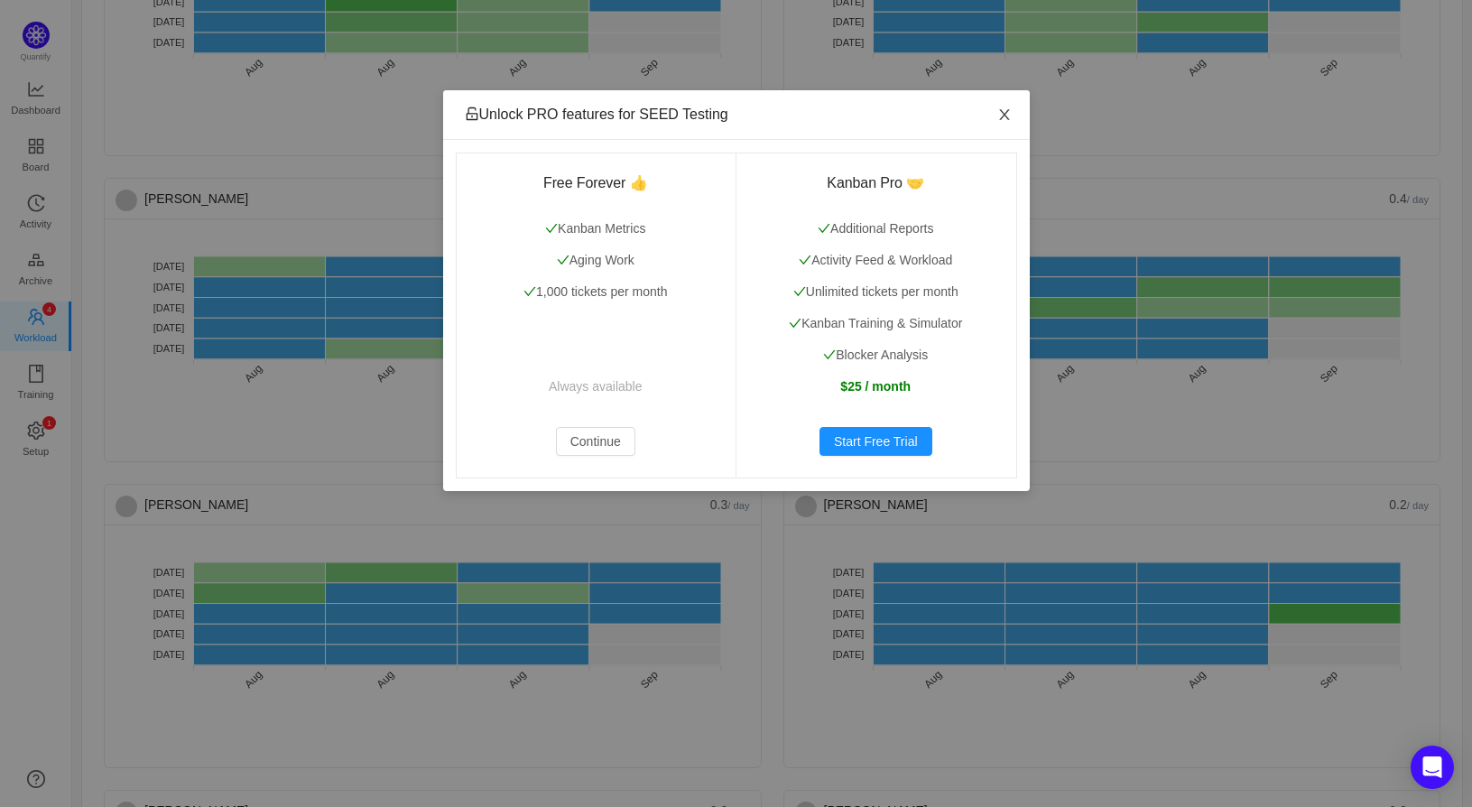
click at [1018, 125] on span "Close" at bounding box center [1004, 115] width 51 height 51
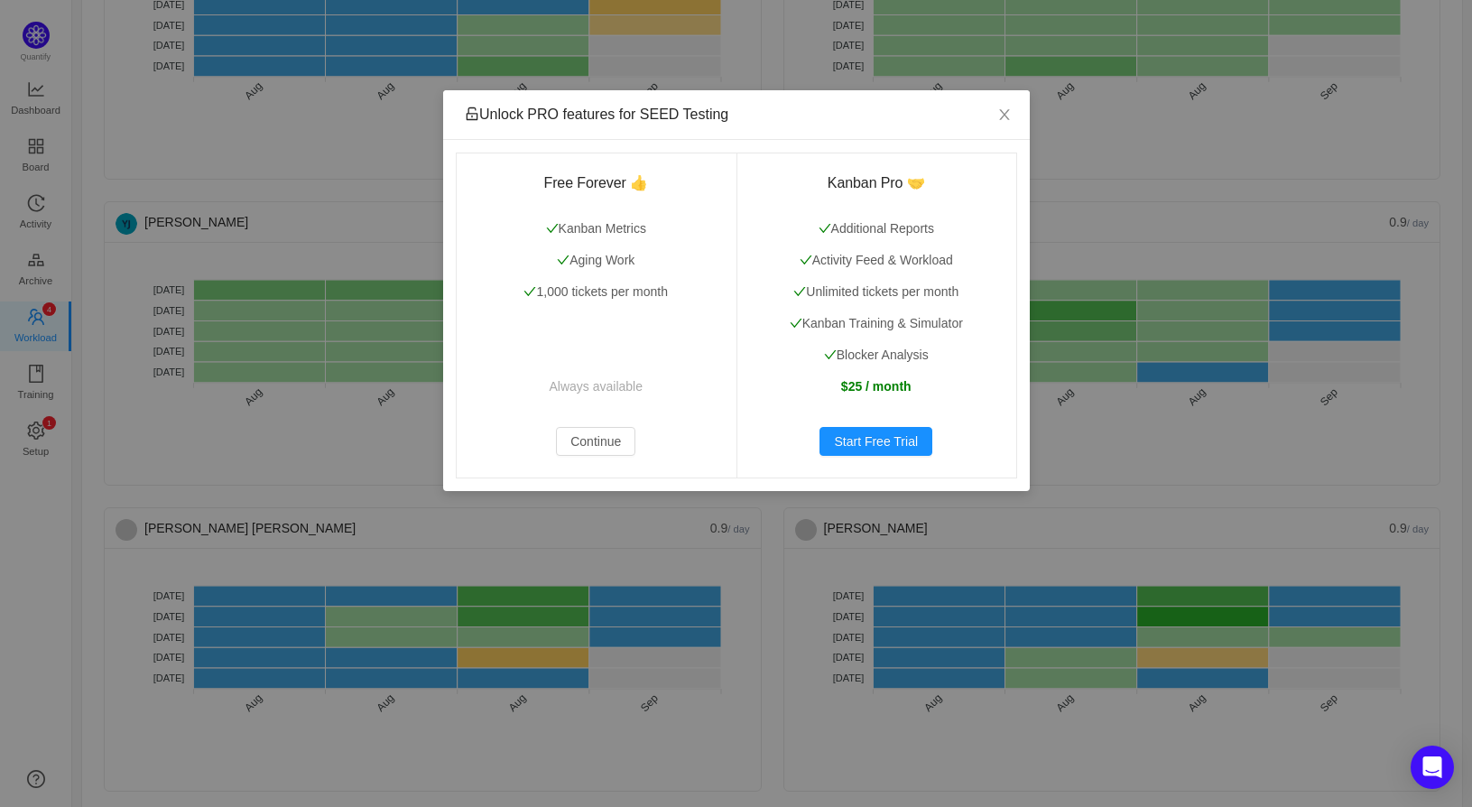
scroll to position [3611, 0]
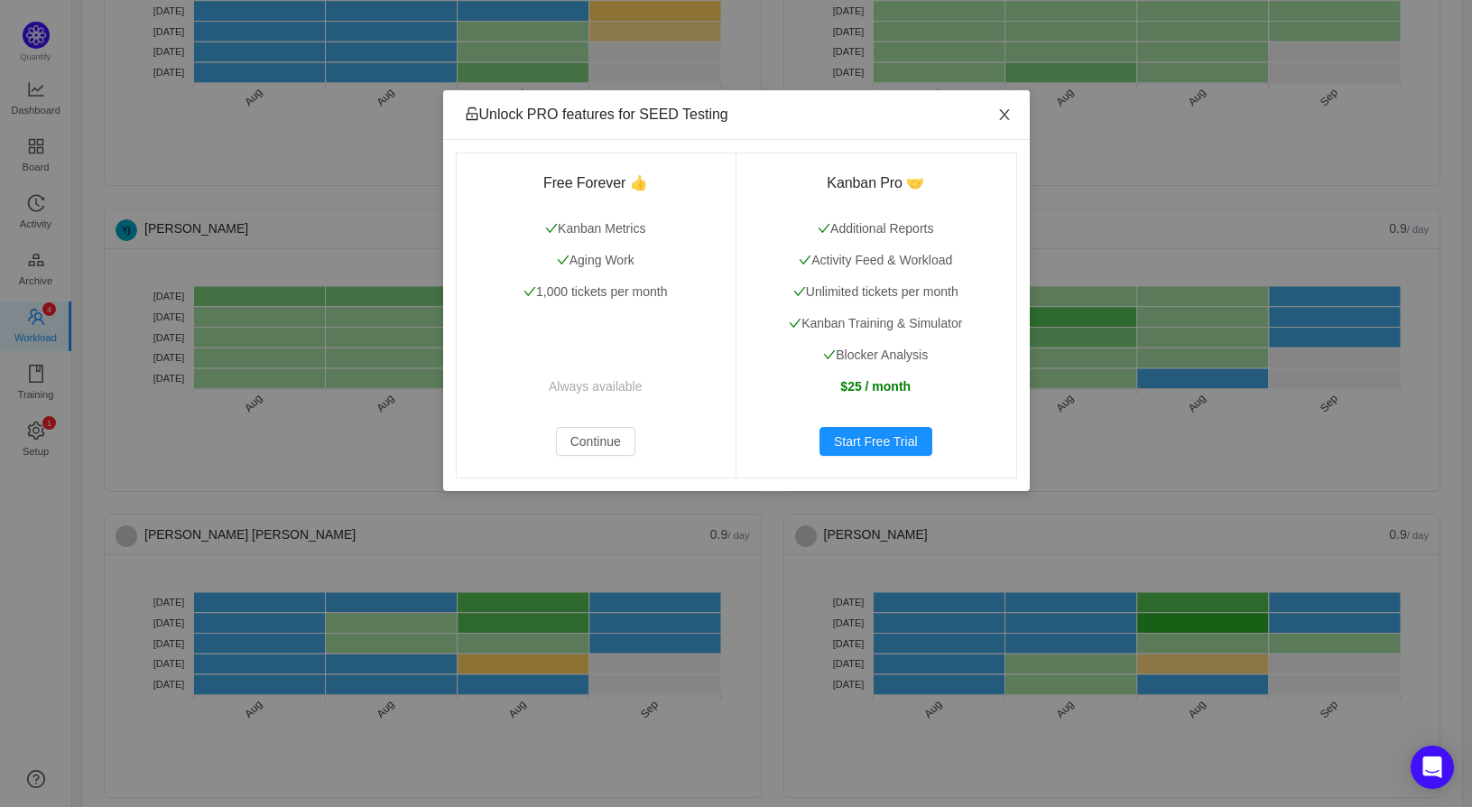
click at [999, 106] on span "Close" at bounding box center [1004, 115] width 51 height 51
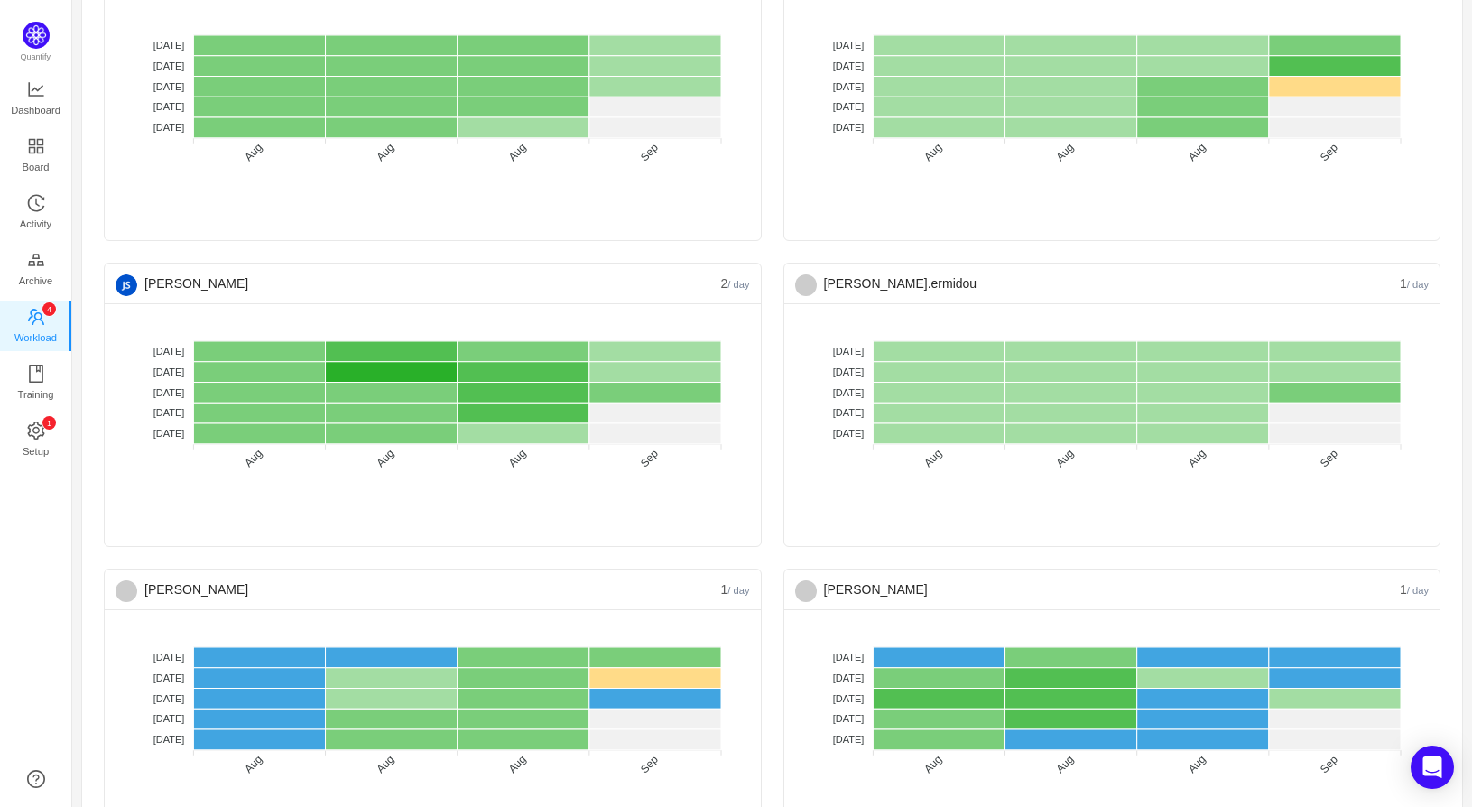
scroll to position [2392, 0]
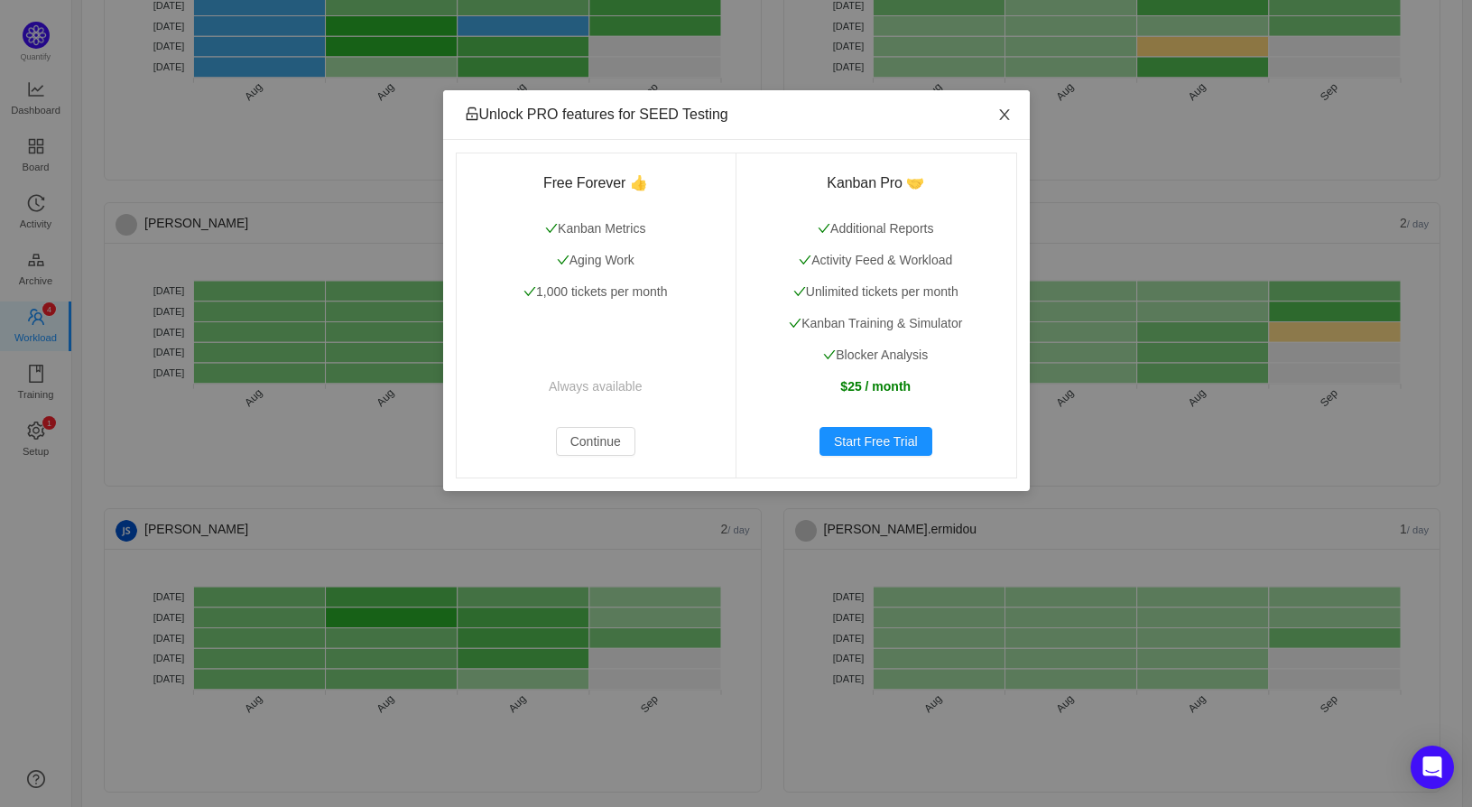
click at [1009, 113] on icon "icon: close" at bounding box center [1004, 114] width 14 height 14
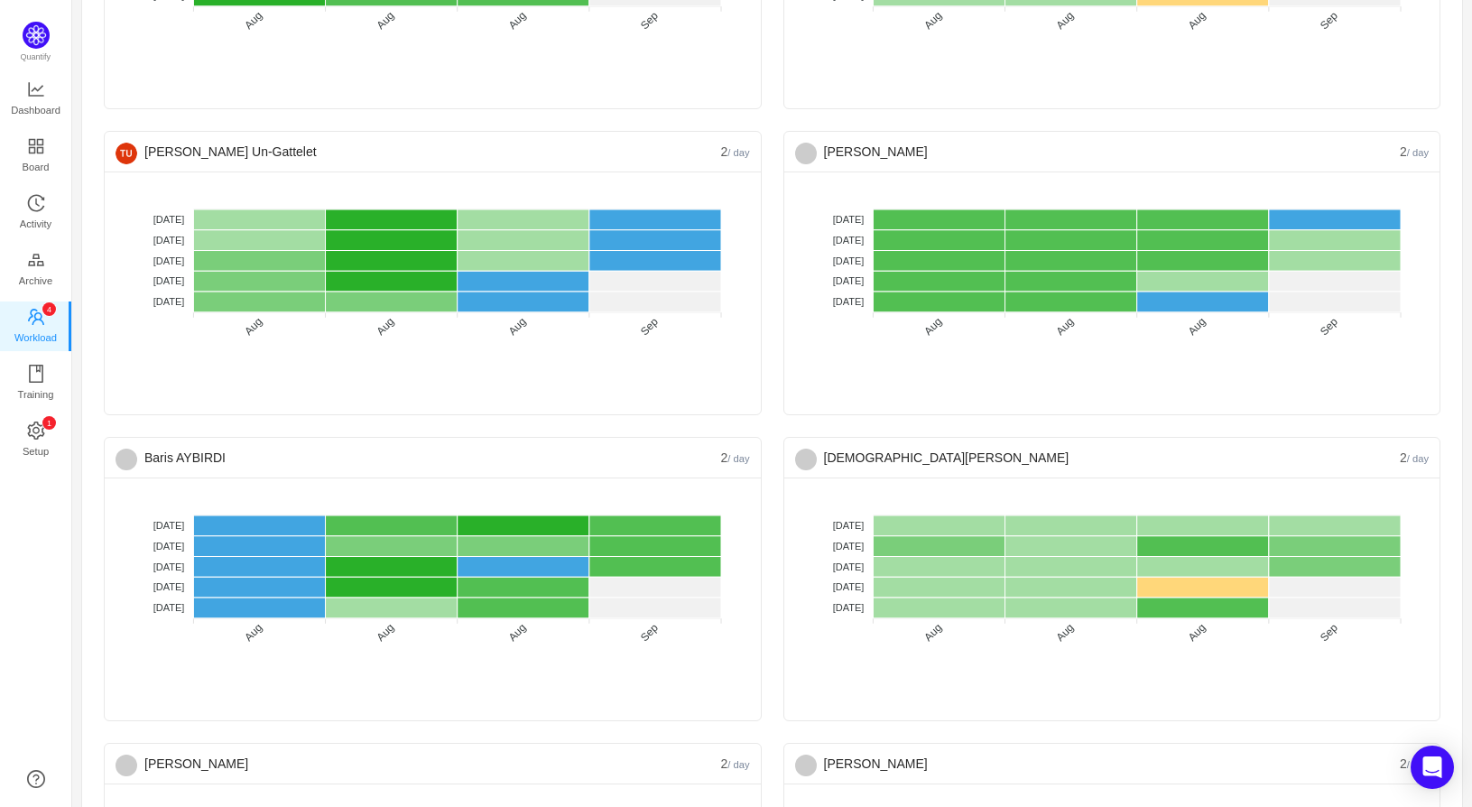
scroll to position [1851, 0]
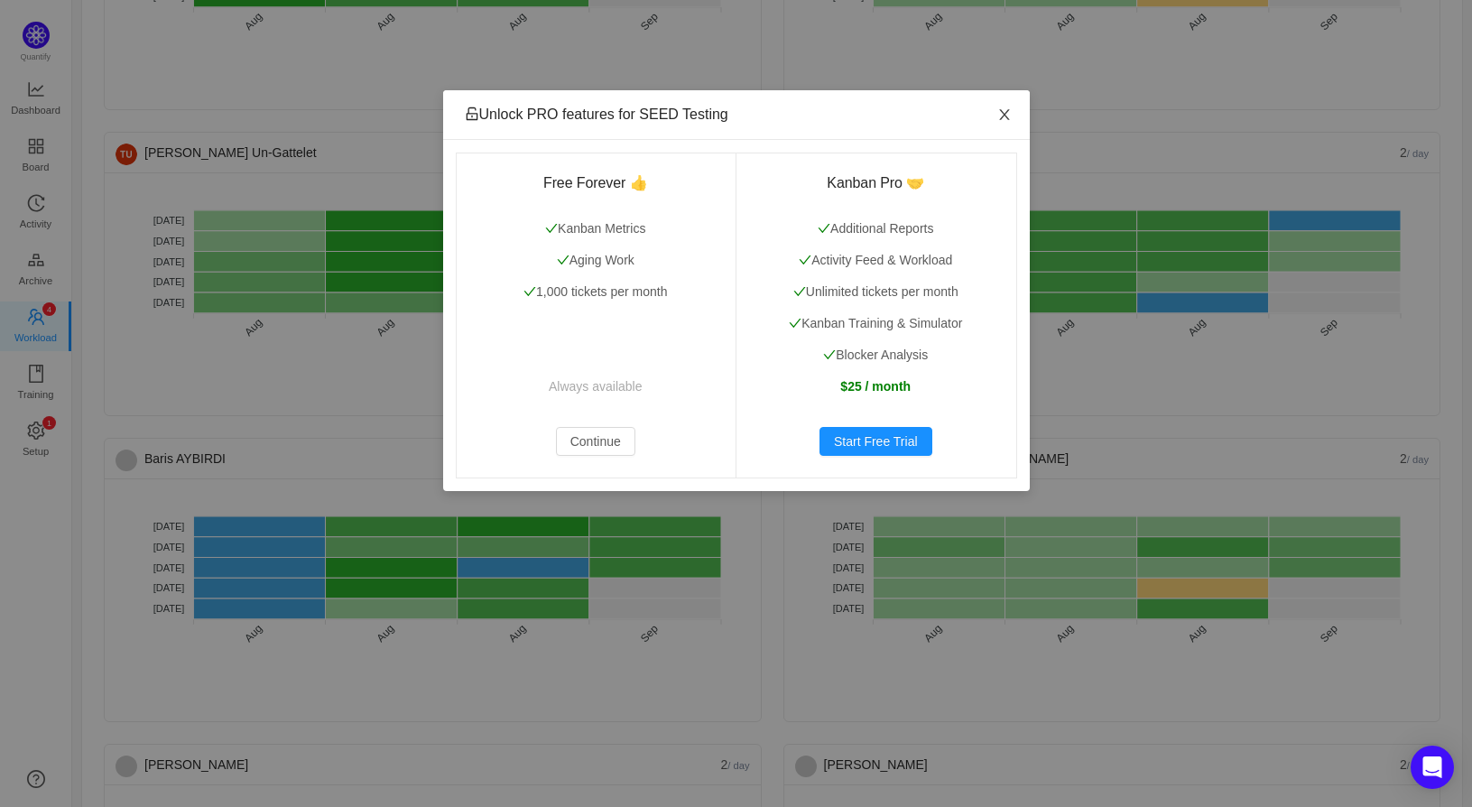
click at [1009, 115] on icon "icon: close" at bounding box center [1004, 114] width 14 height 14
click at [1010, 107] on icon "icon: close" at bounding box center [1004, 114] width 14 height 14
click at [1014, 120] on span "Close" at bounding box center [1004, 115] width 51 height 51
click at [1017, 115] on span "Close" at bounding box center [1004, 115] width 51 height 51
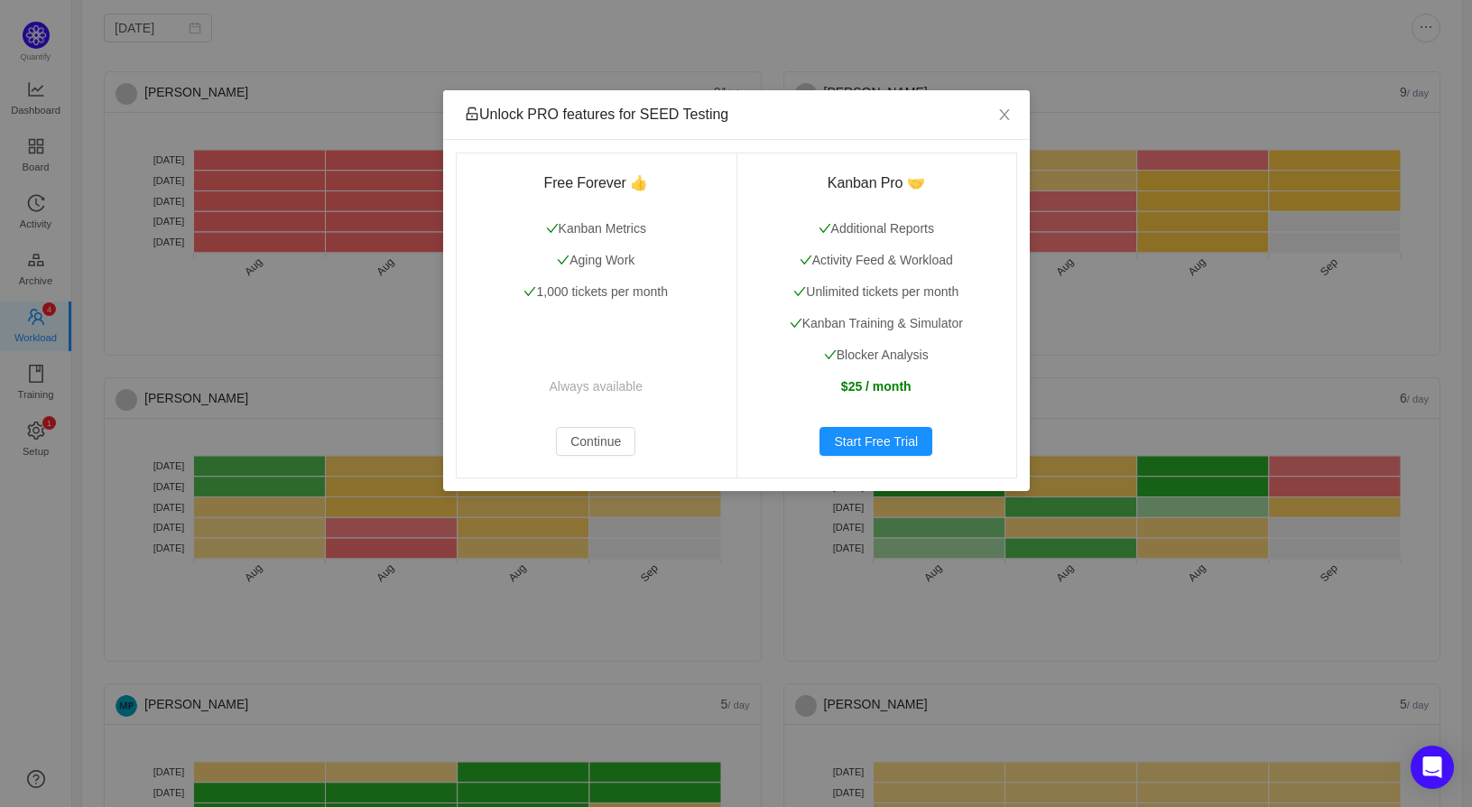
scroll to position [0, 0]
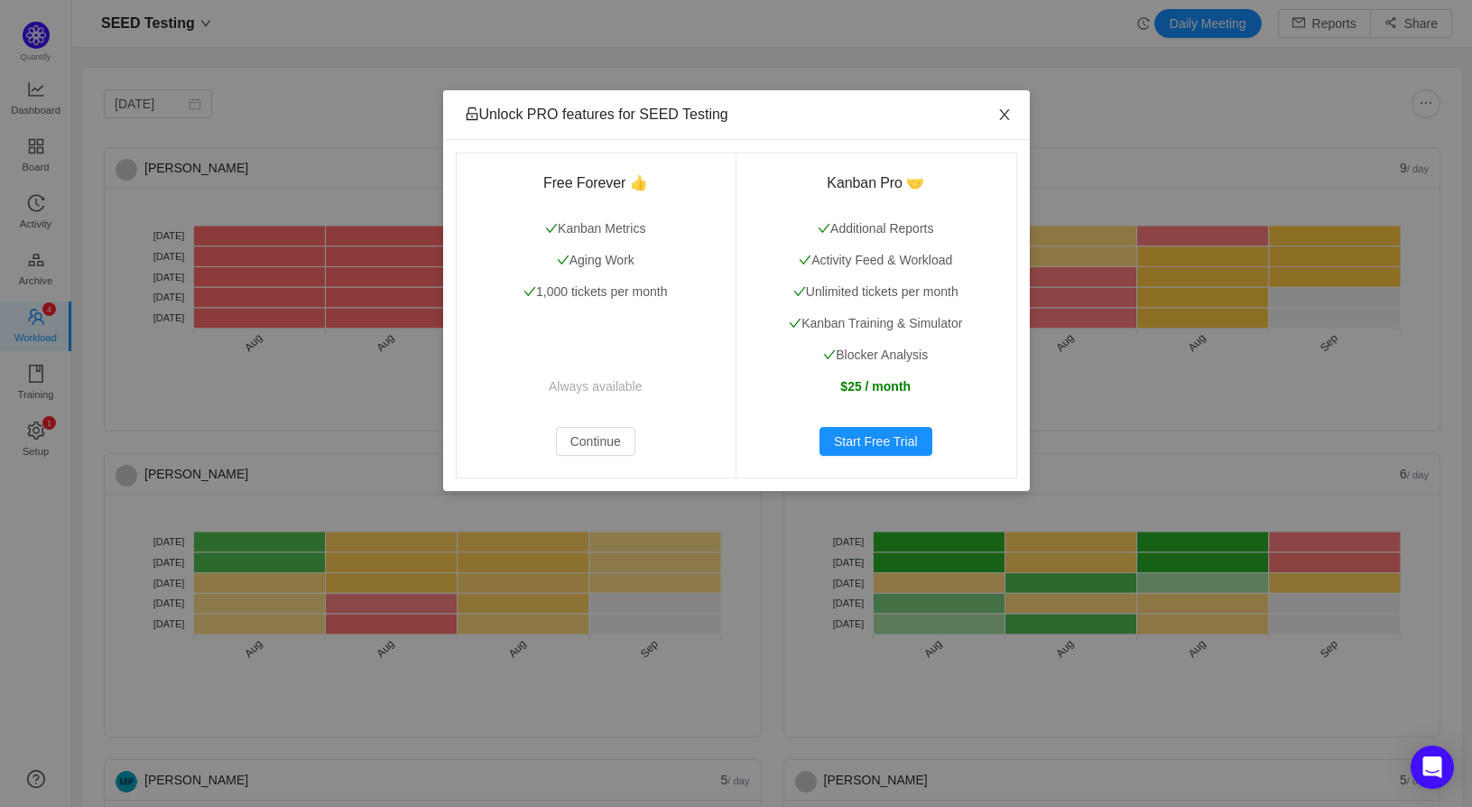
drag, startPoint x: 999, startPoint y: 108, endPoint x: 983, endPoint y: 123, distance: 21.7
click at [1002, 108] on icon "icon: close" at bounding box center [1004, 114] width 14 height 14
click at [991, 117] on span "Close" at bounding box center [1004, 115] width 51 height 51
click at [1000, 116] on icon "icon: close" at bounding box center [1004, 114] width 14 height 14
click at [988, 134] on span "Close" at bounding box center [1004, 115] width 51 height 51
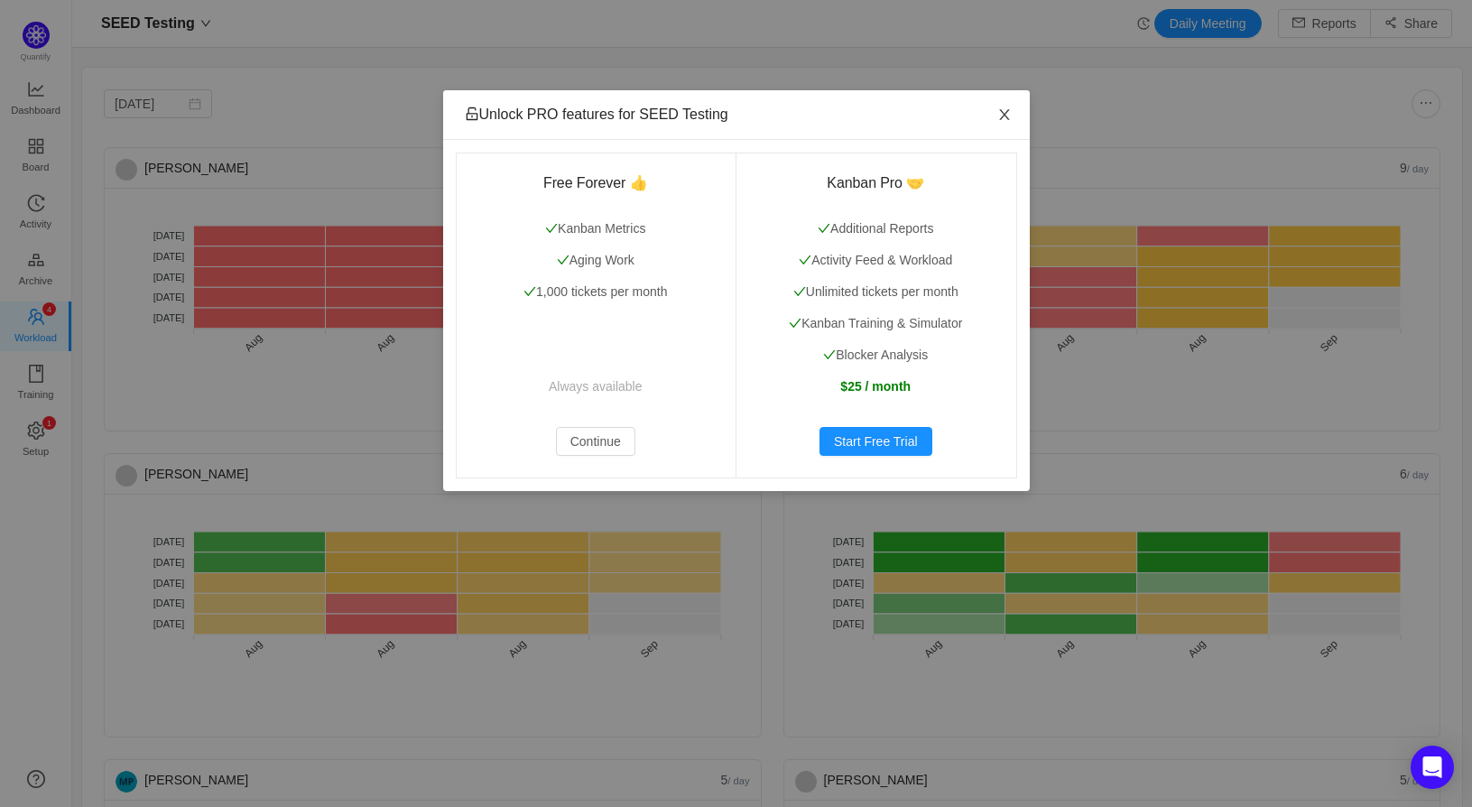
click at [994, 110] on span "Close" at bounding box center [1004, 115] width 51 height 51
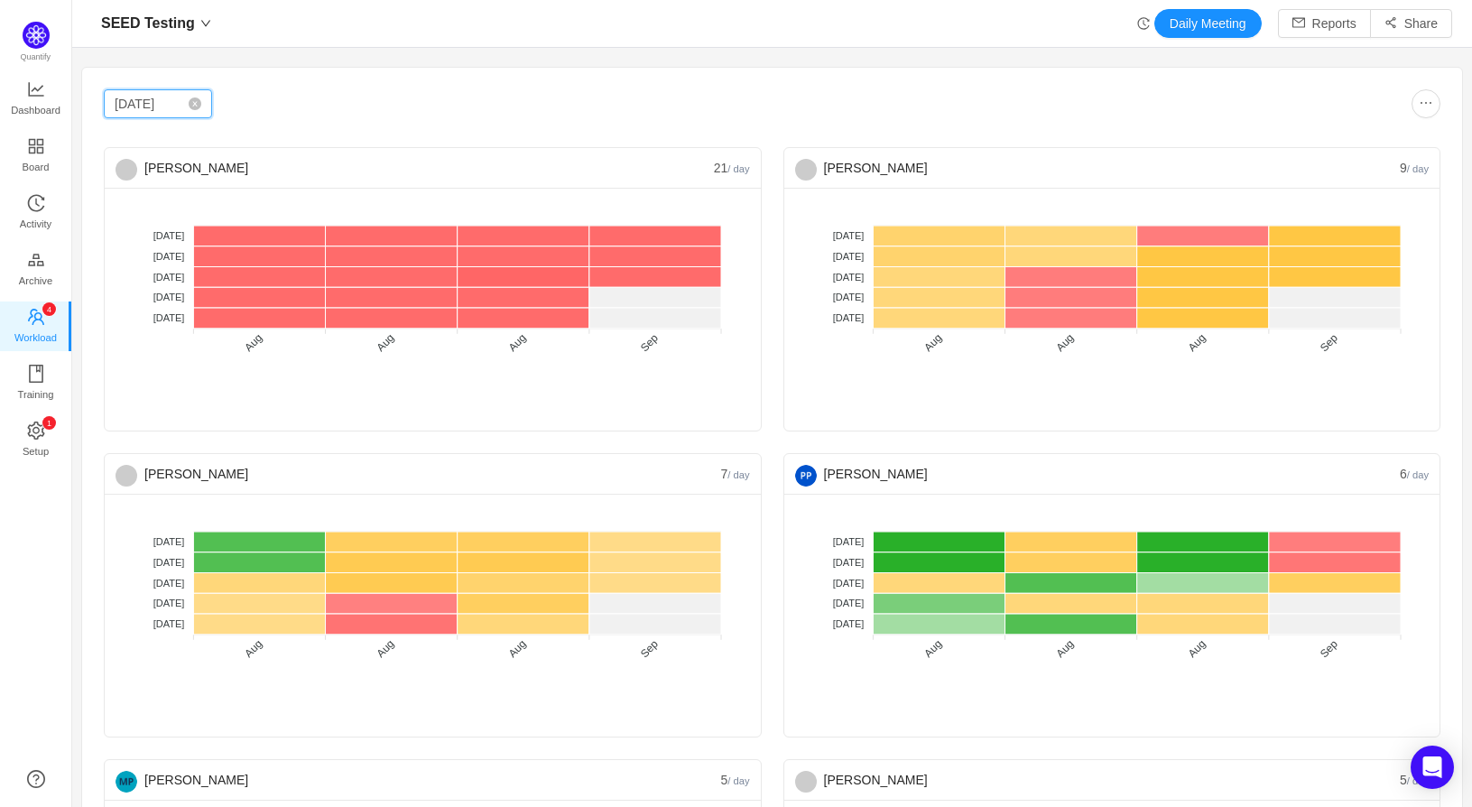
click at [170, 104] on input "[DATE]" at bounding box center [158, 103] width 108 height 29
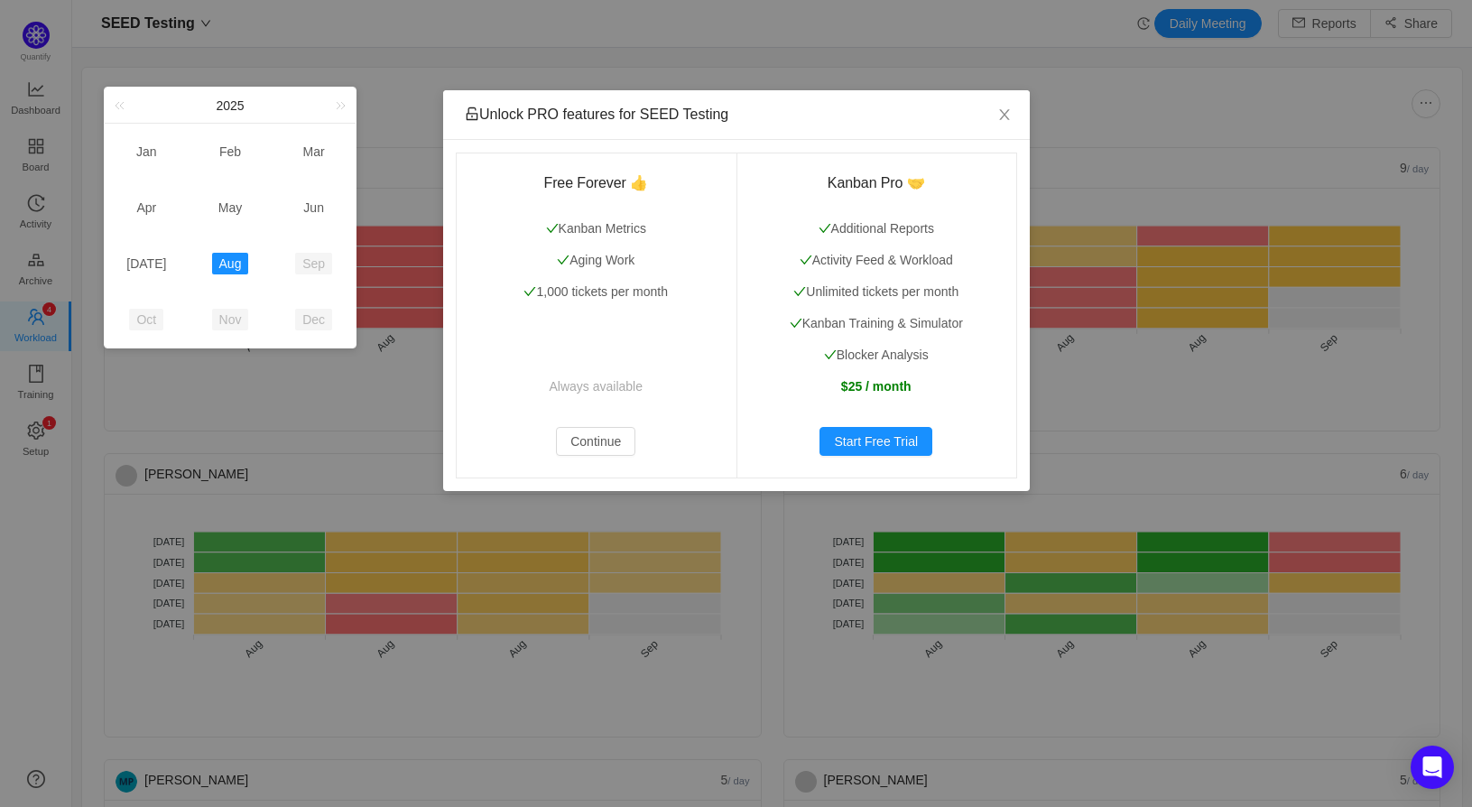
click at [307, 262] on link "Sep" at bounding box center [313, 264] width 37 height 22
click at [1005, 109] on icon "icon: close" at bounding box center [1004, 114] width 14 height 14
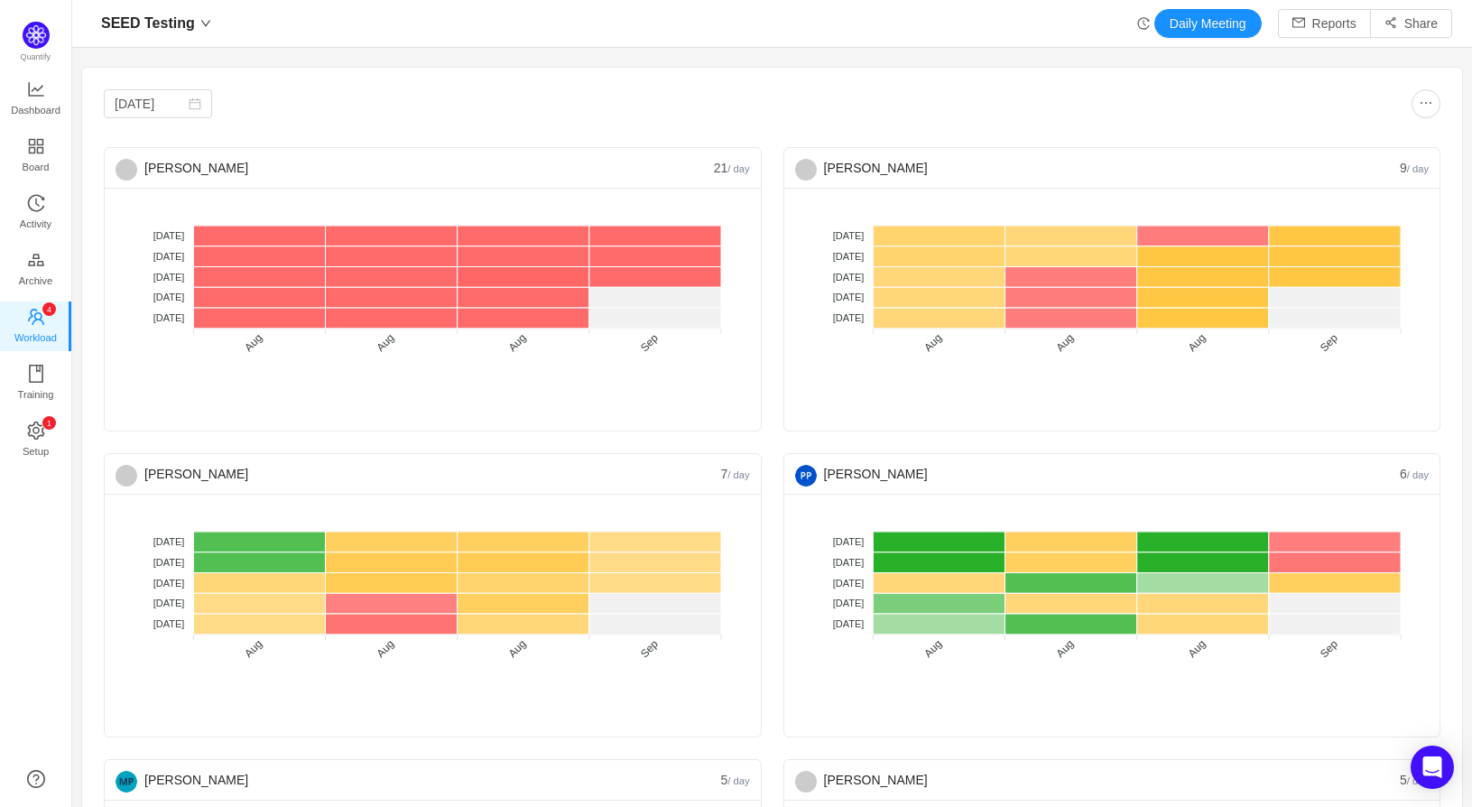
scroll to position [135, 0]
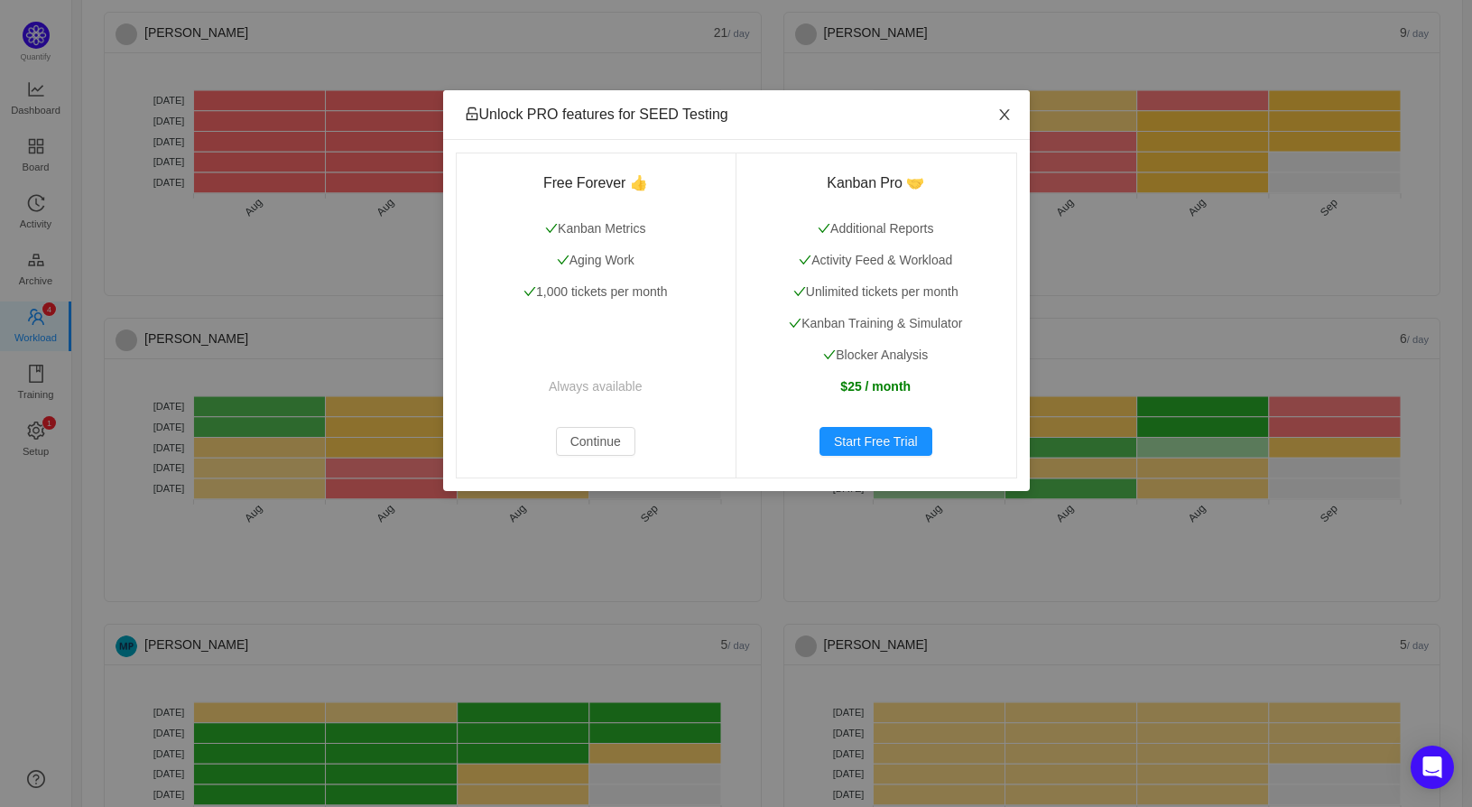
click at [989, 114] on span "Close" at bounding box center [1004, 115] width 51 height 51
click at [993, 111] on span "Close" at bounding box center [1004, 115] width 51 height 51
click at [1003, 100] on span "Close" at bounding box center [1004, 115] width 51 height 51
